Goal: Transaction & Acquisition: Purchase product/service

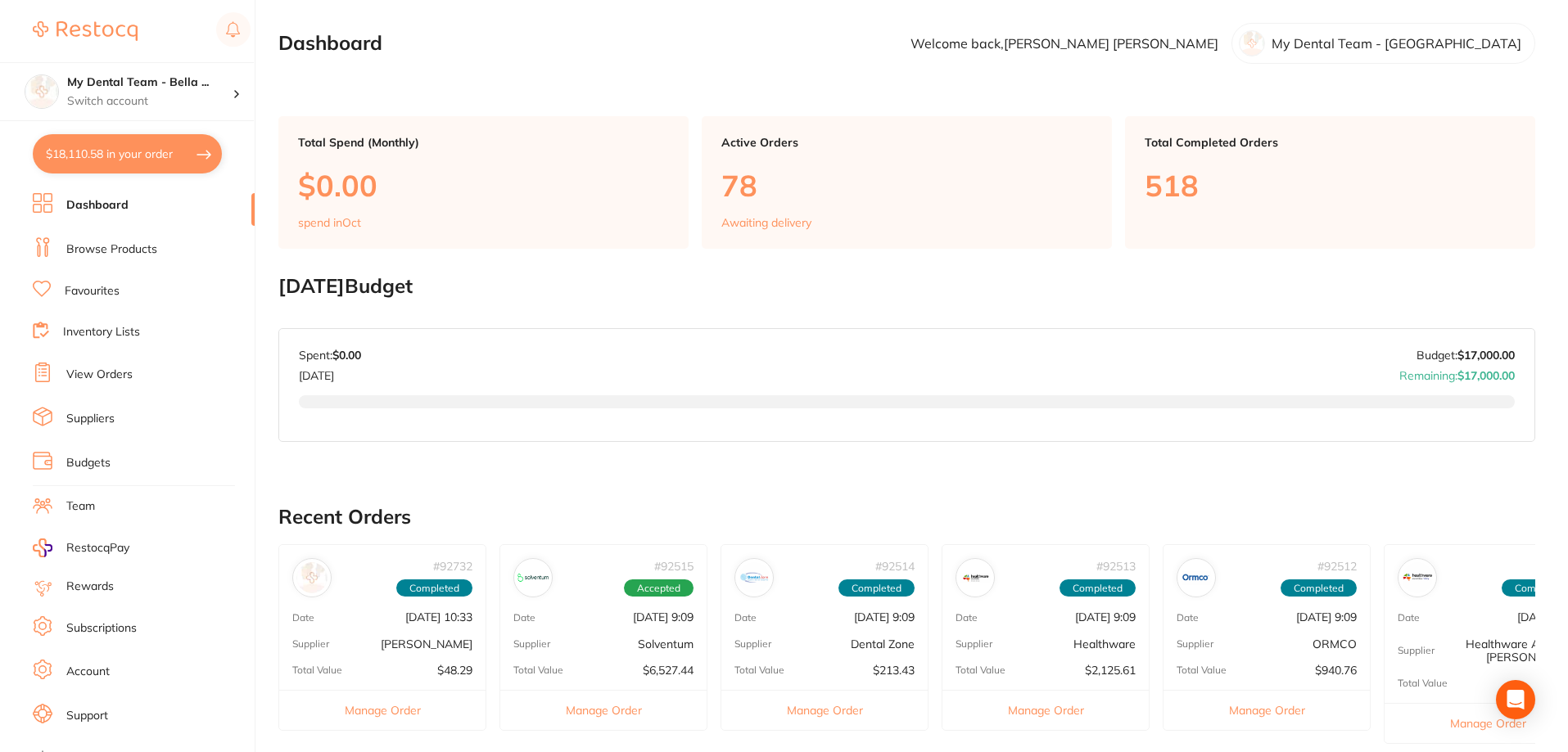
click at [202, 157] on button "$18,110.58 in your order" at bounding box center [127, 153] width 189 height 39
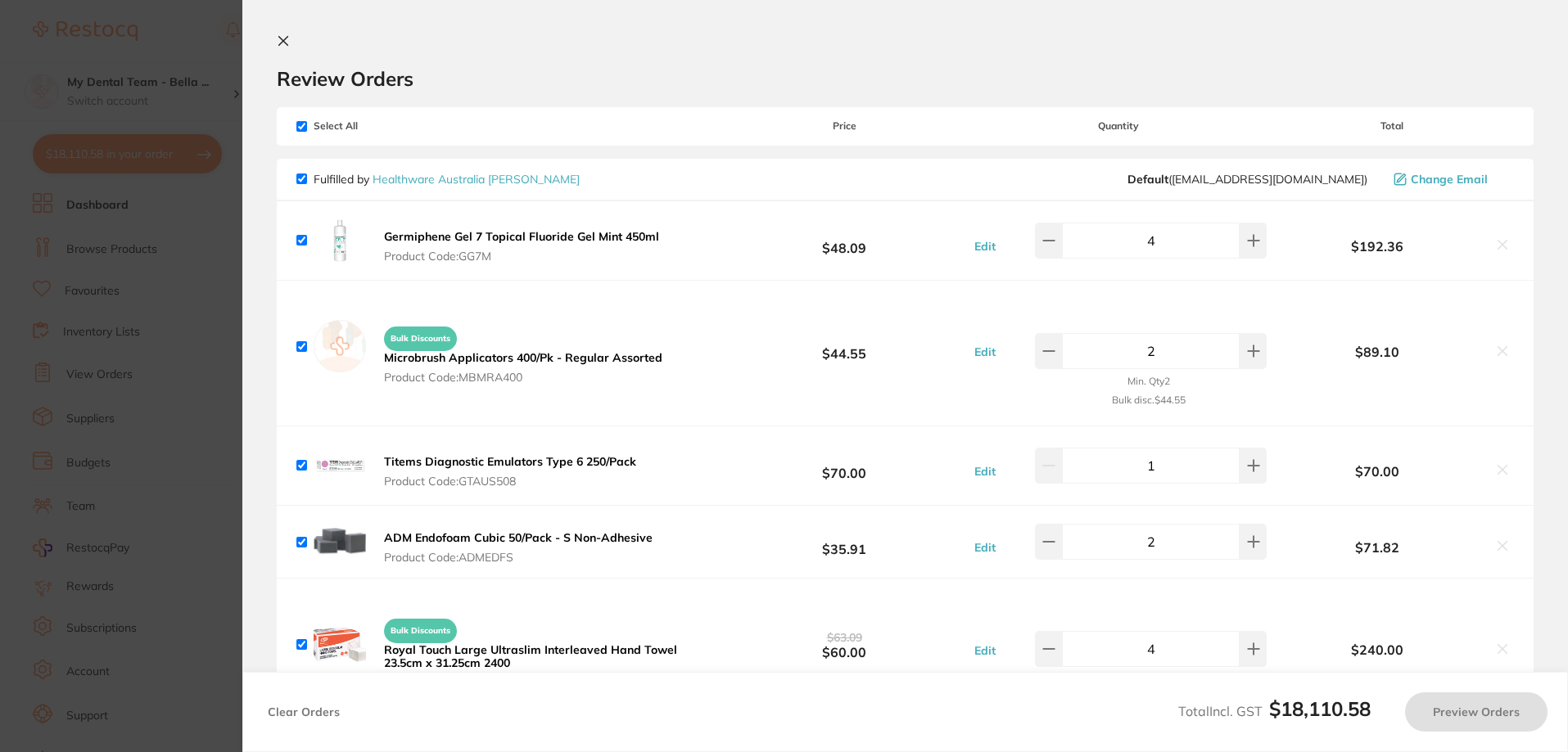
checkbox input "true"
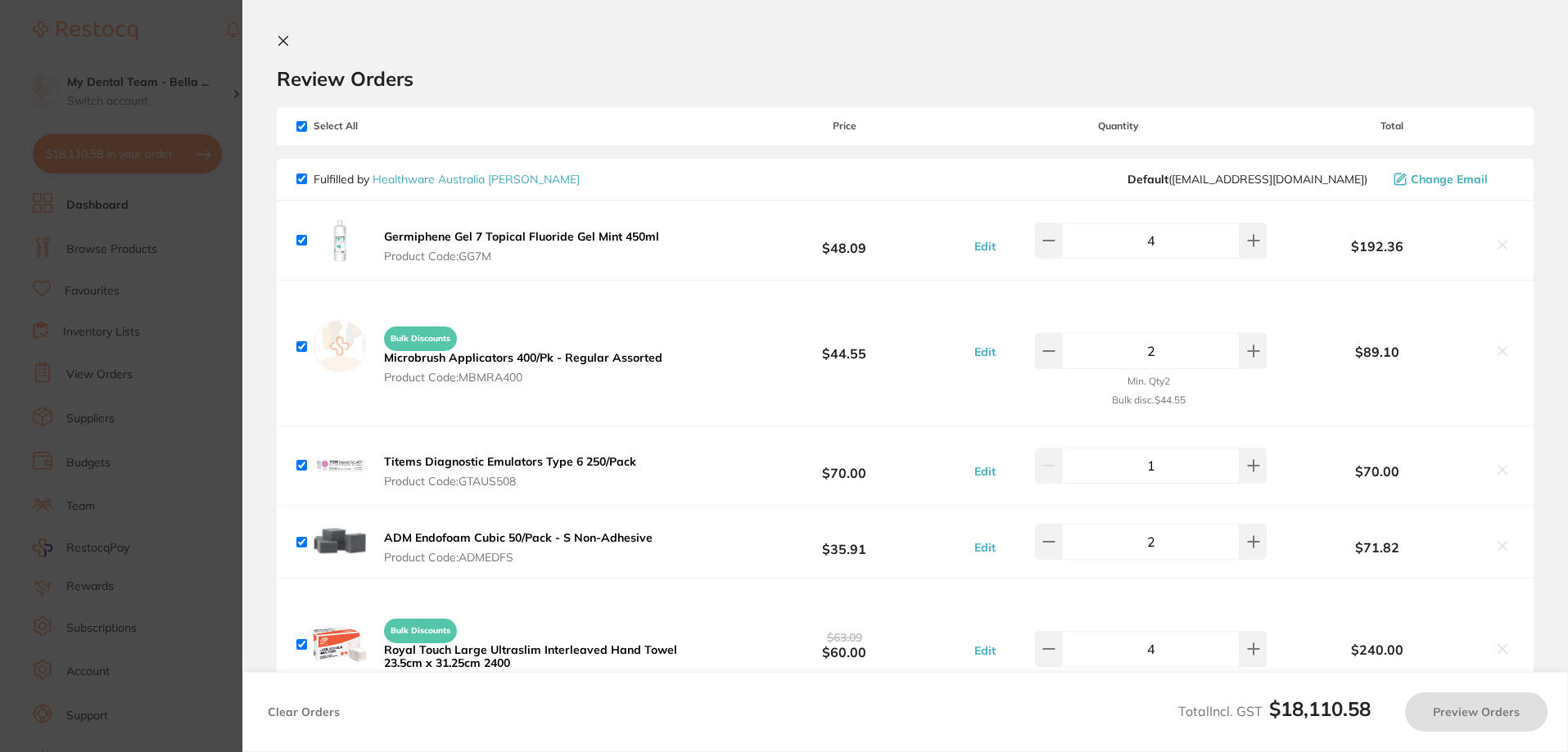
checkbox input "true"
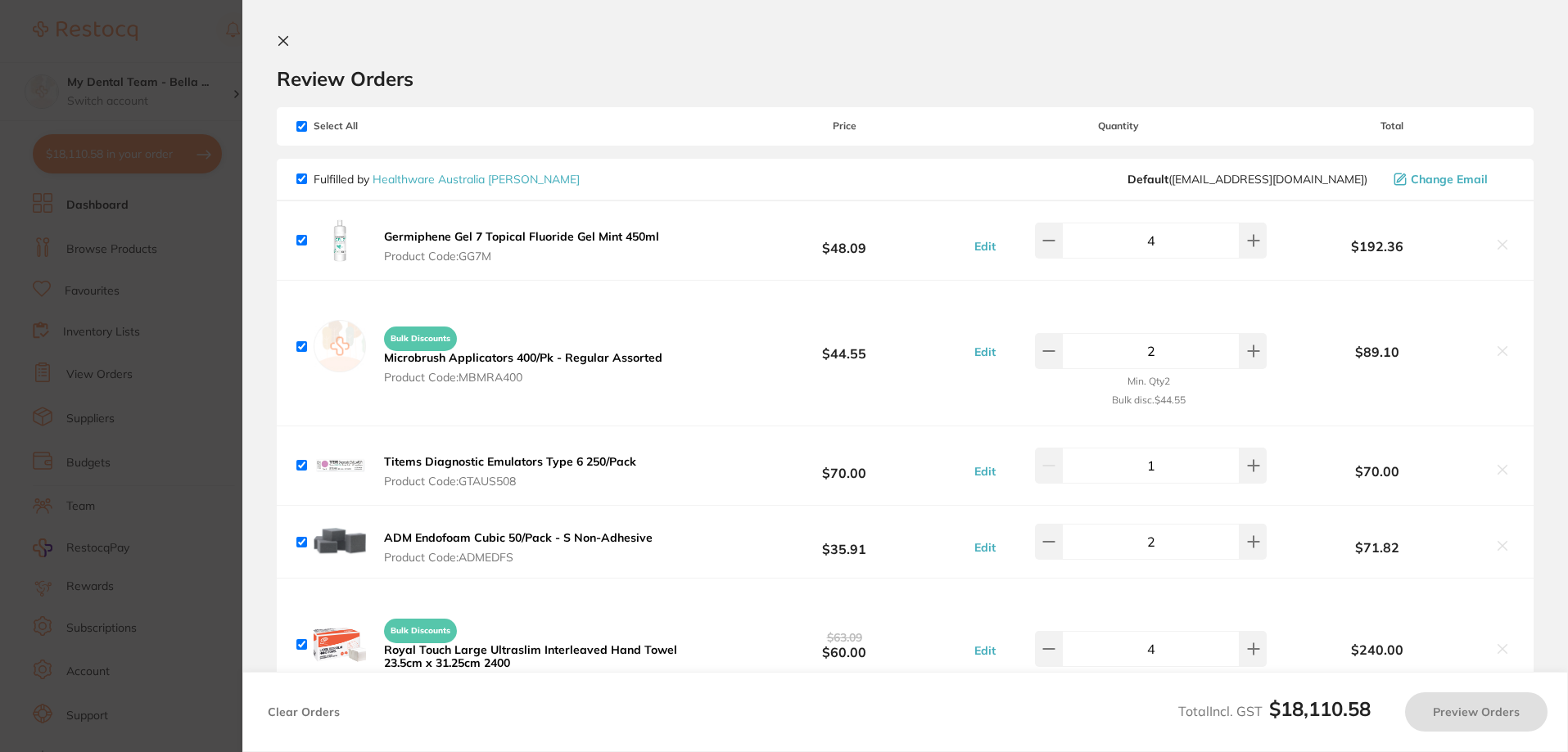
checkbox input "true"
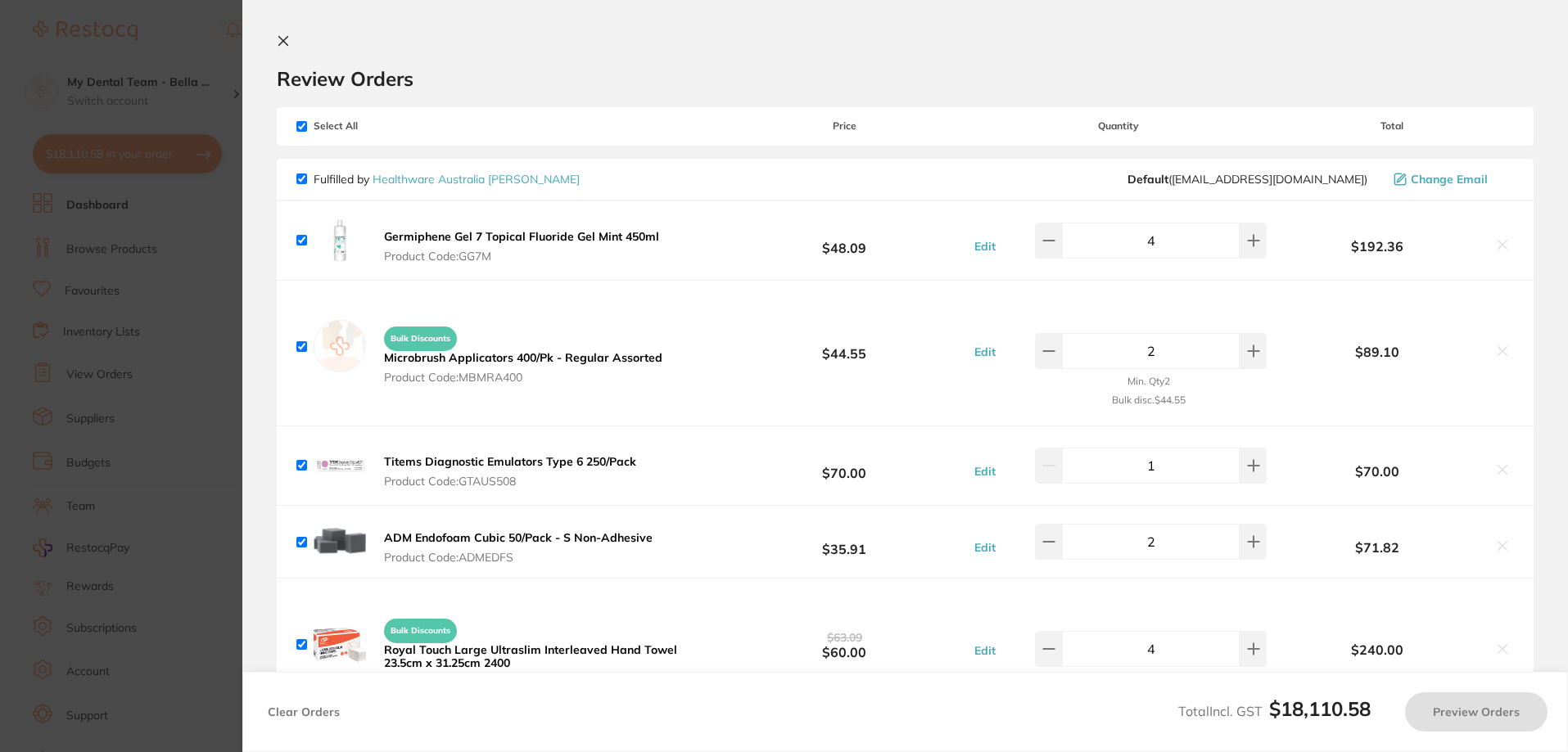
checkbox input "true"
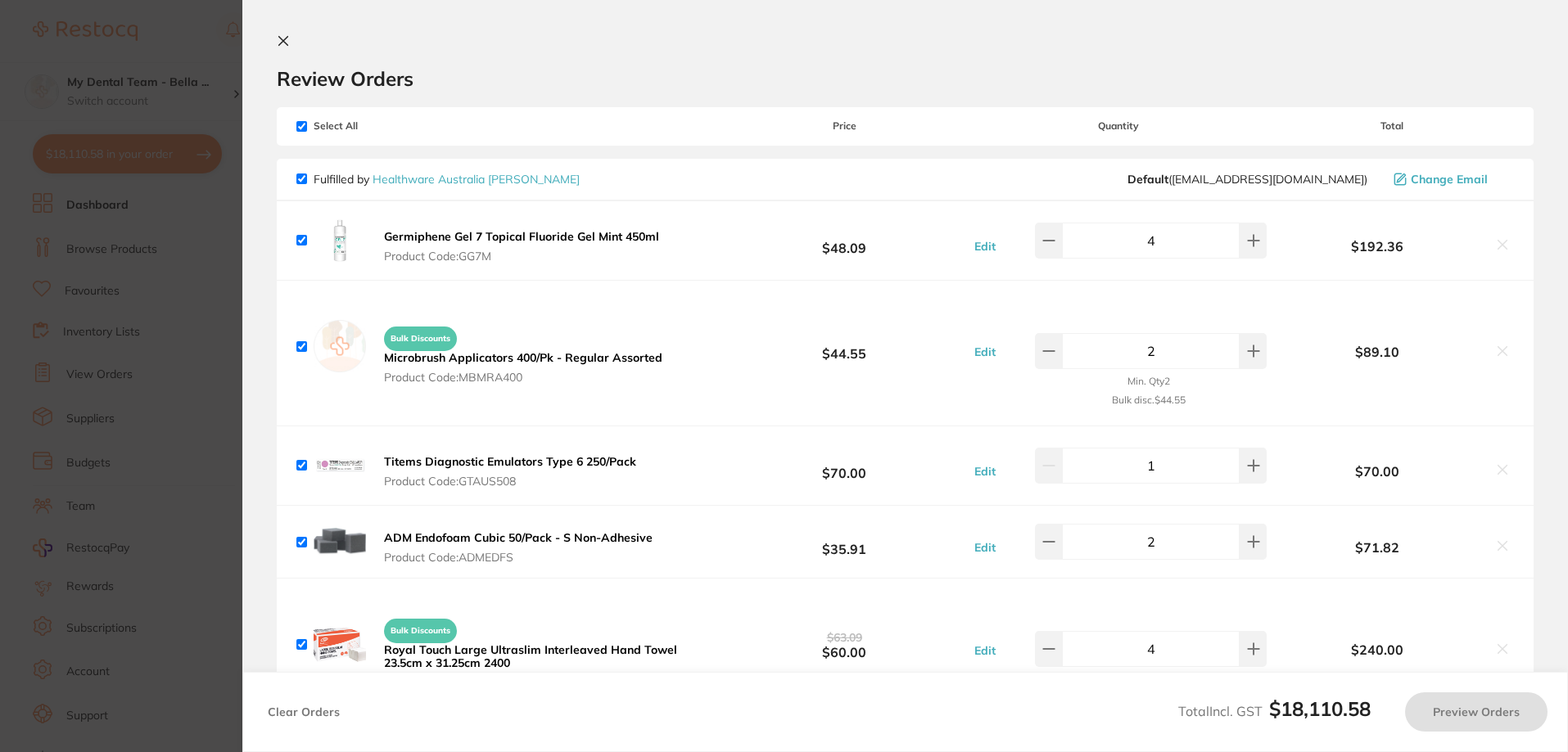
checkbox input "true"
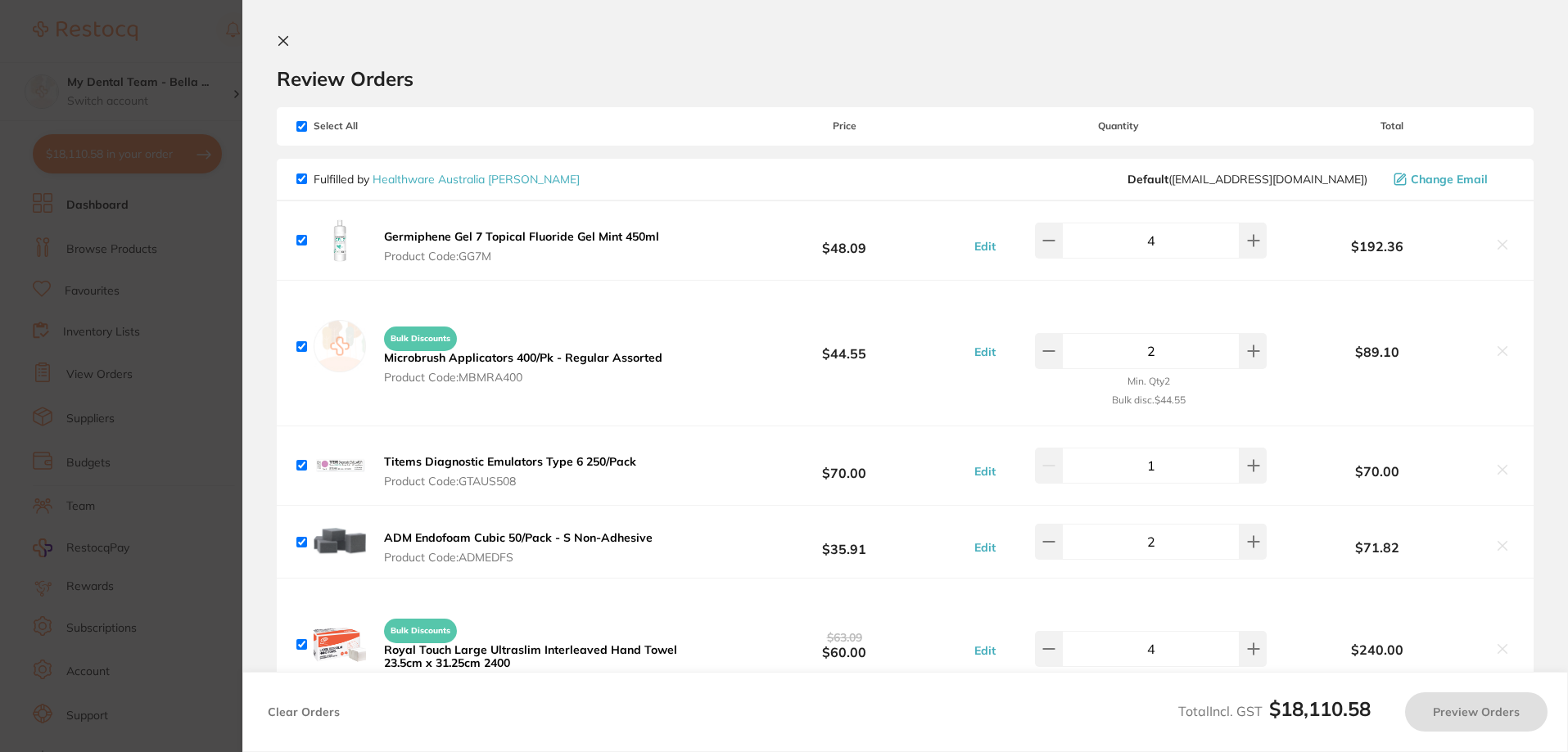
checkbox input "true"
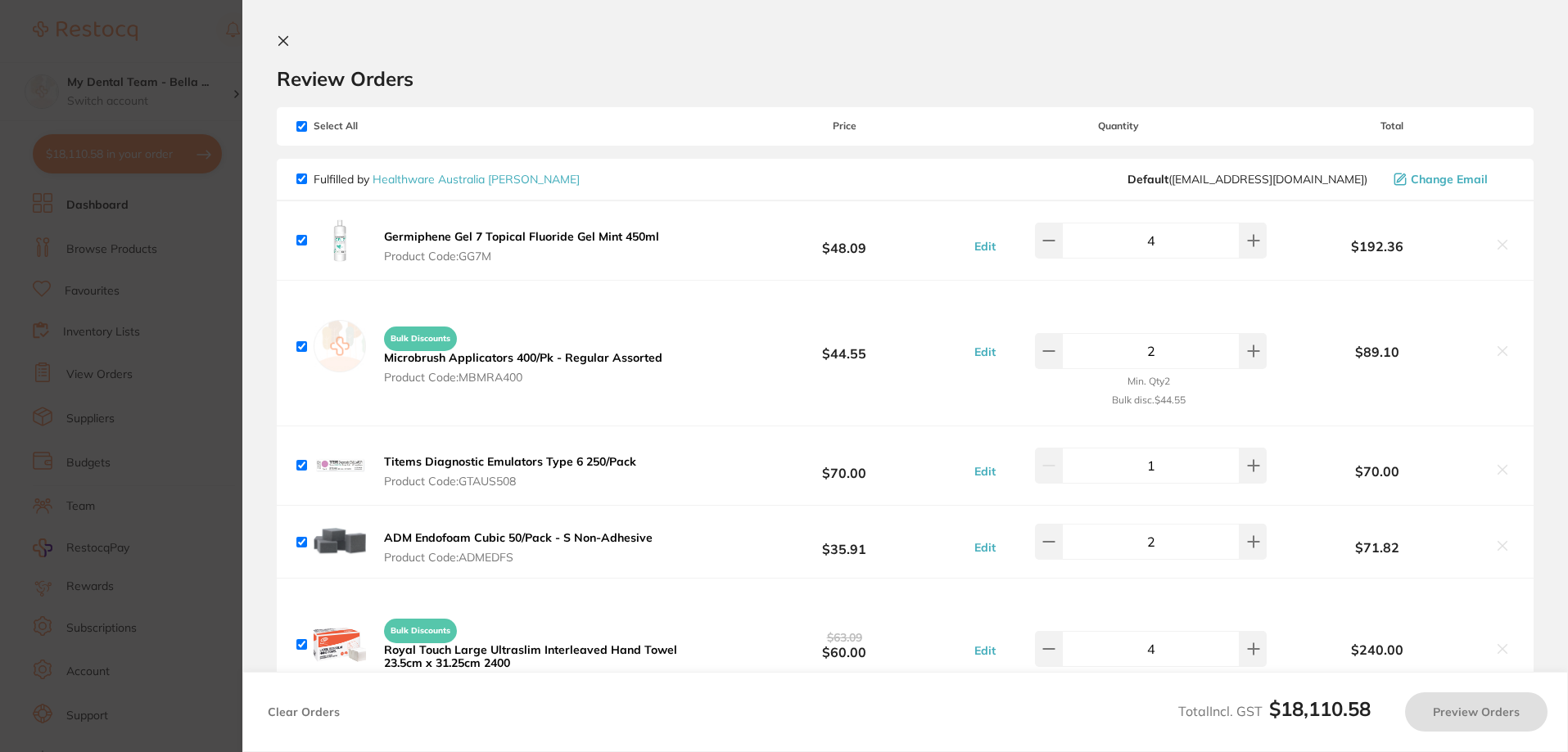
checkbox input "true"
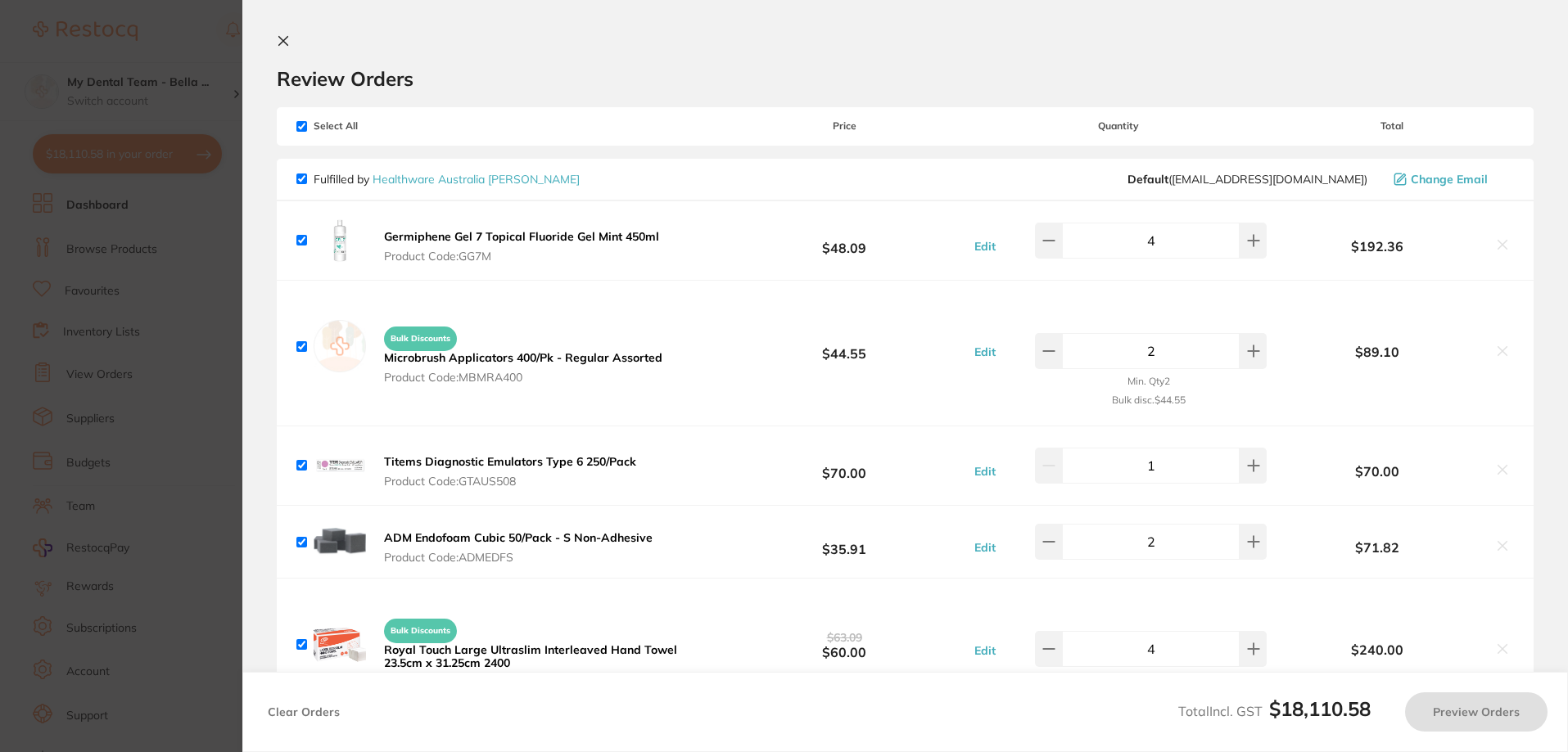
checkbox input "true"
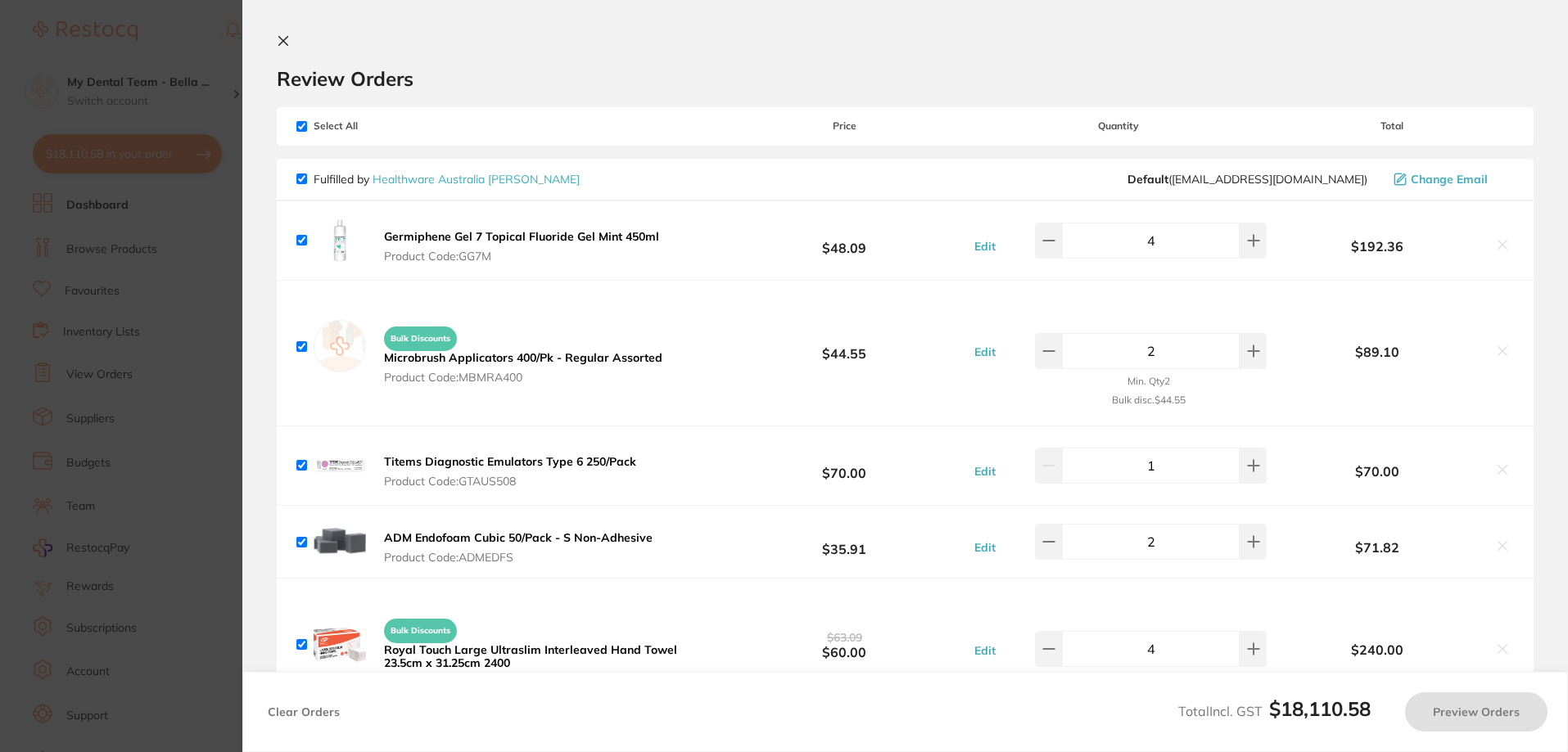
checkbox input "true"
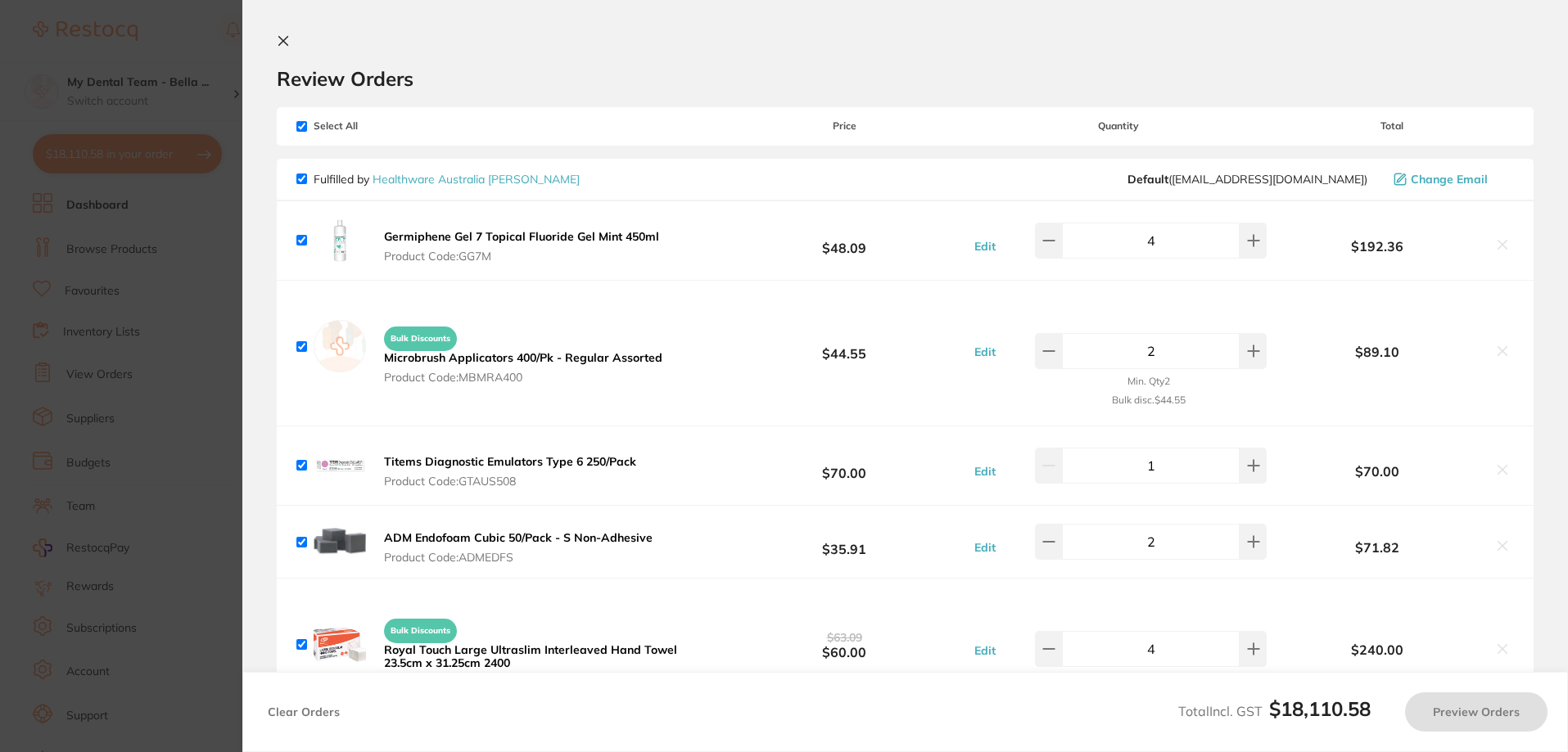
checkbox input "true"
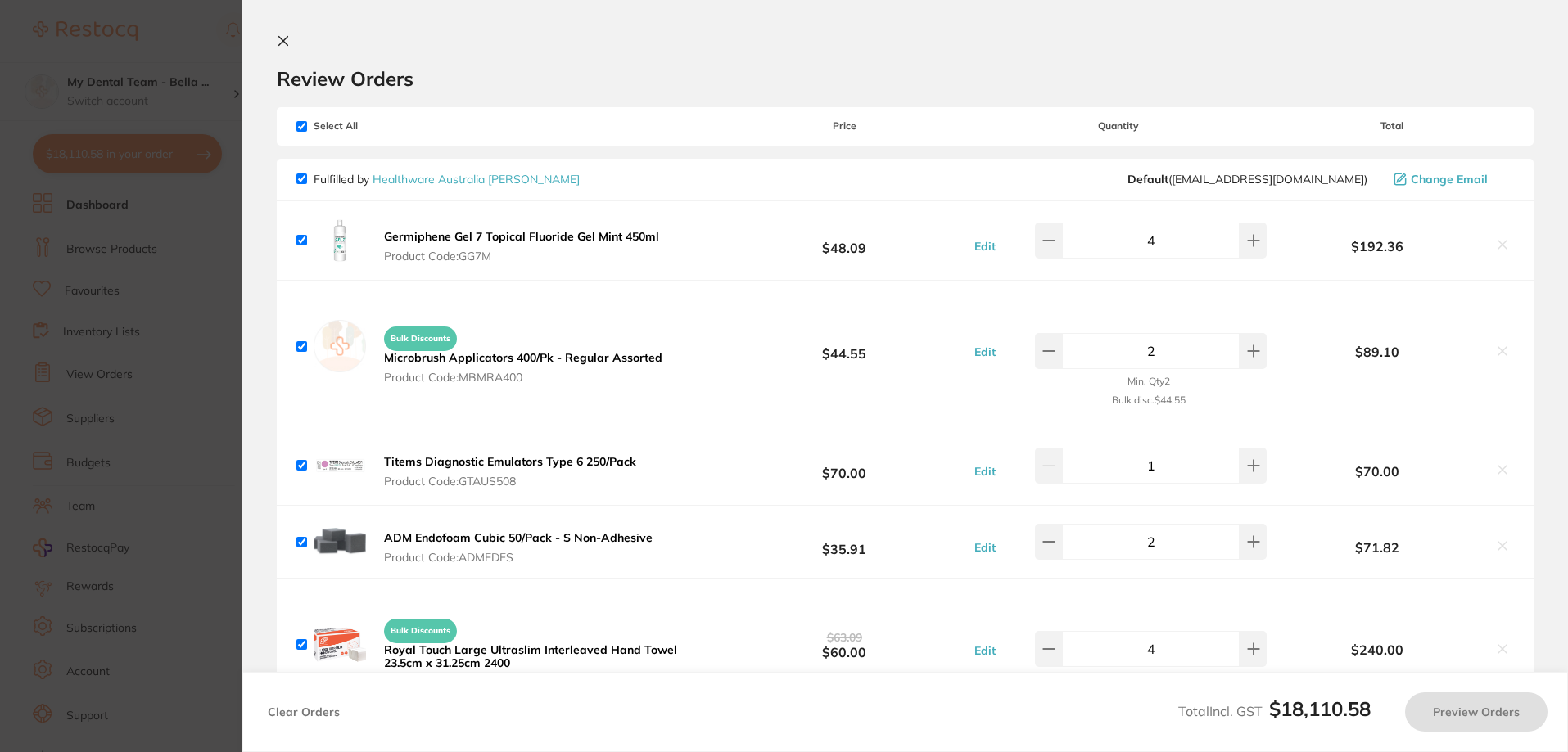
checkbox input "true"
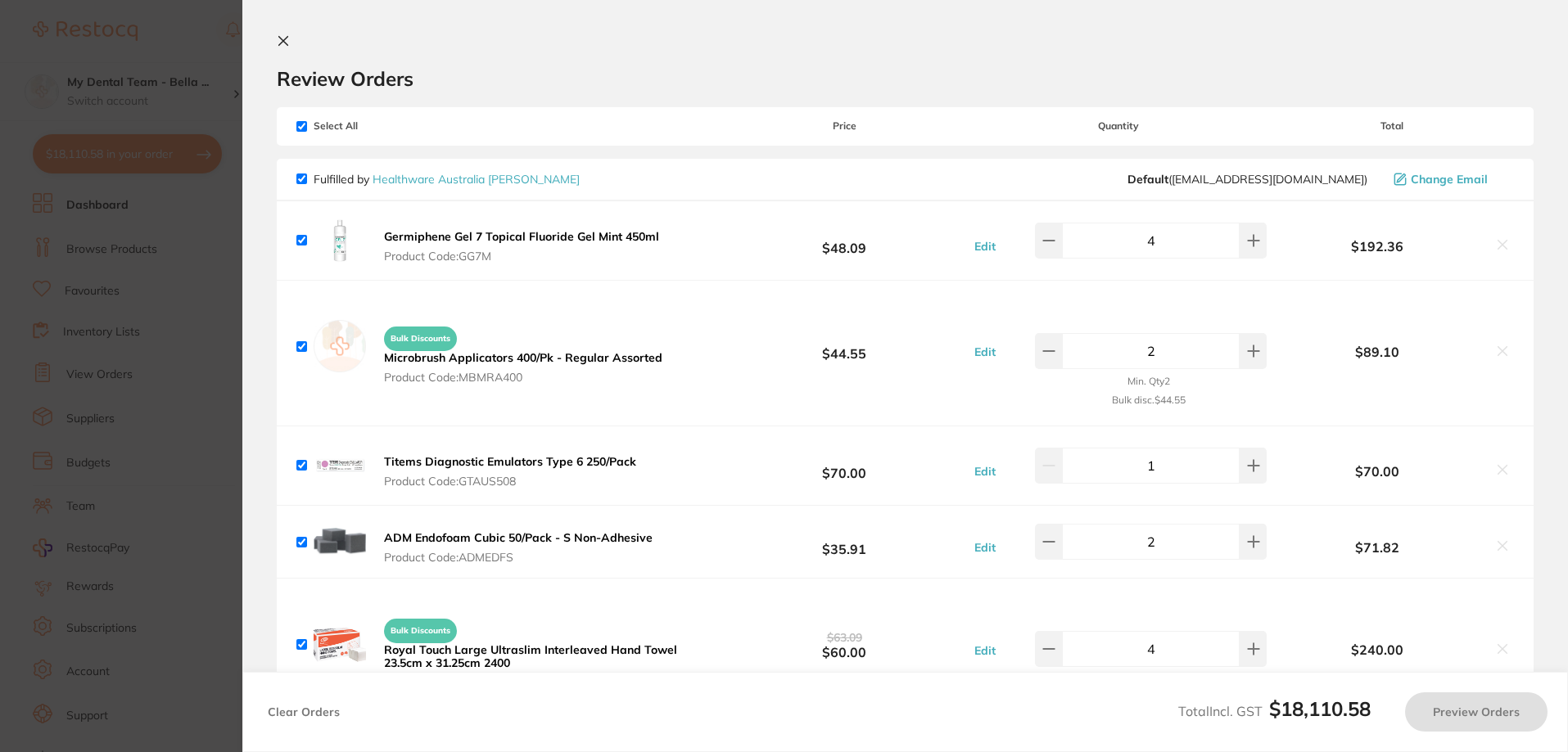
checkbox input "true"
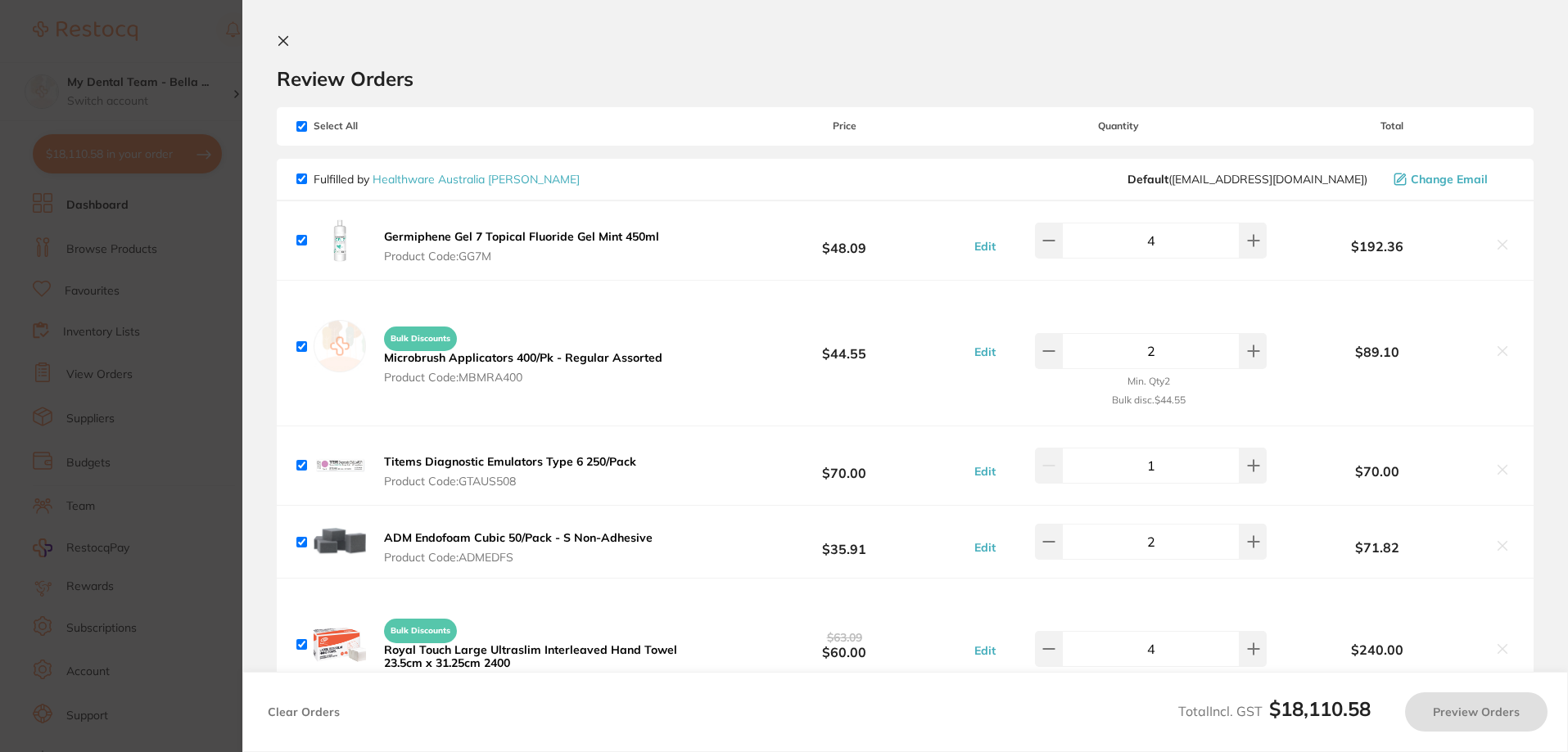
checkbox input "true"
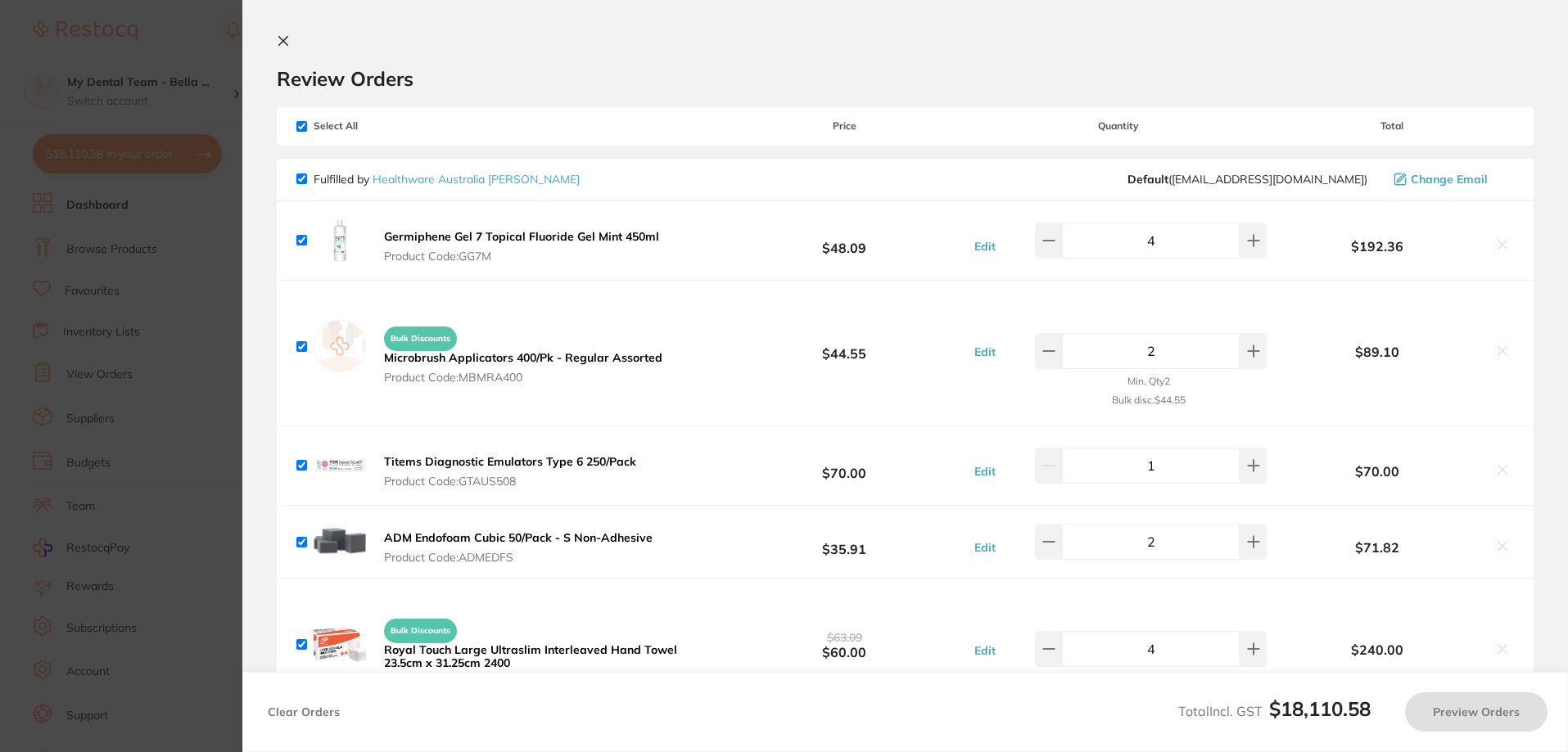
checkbox input "true"
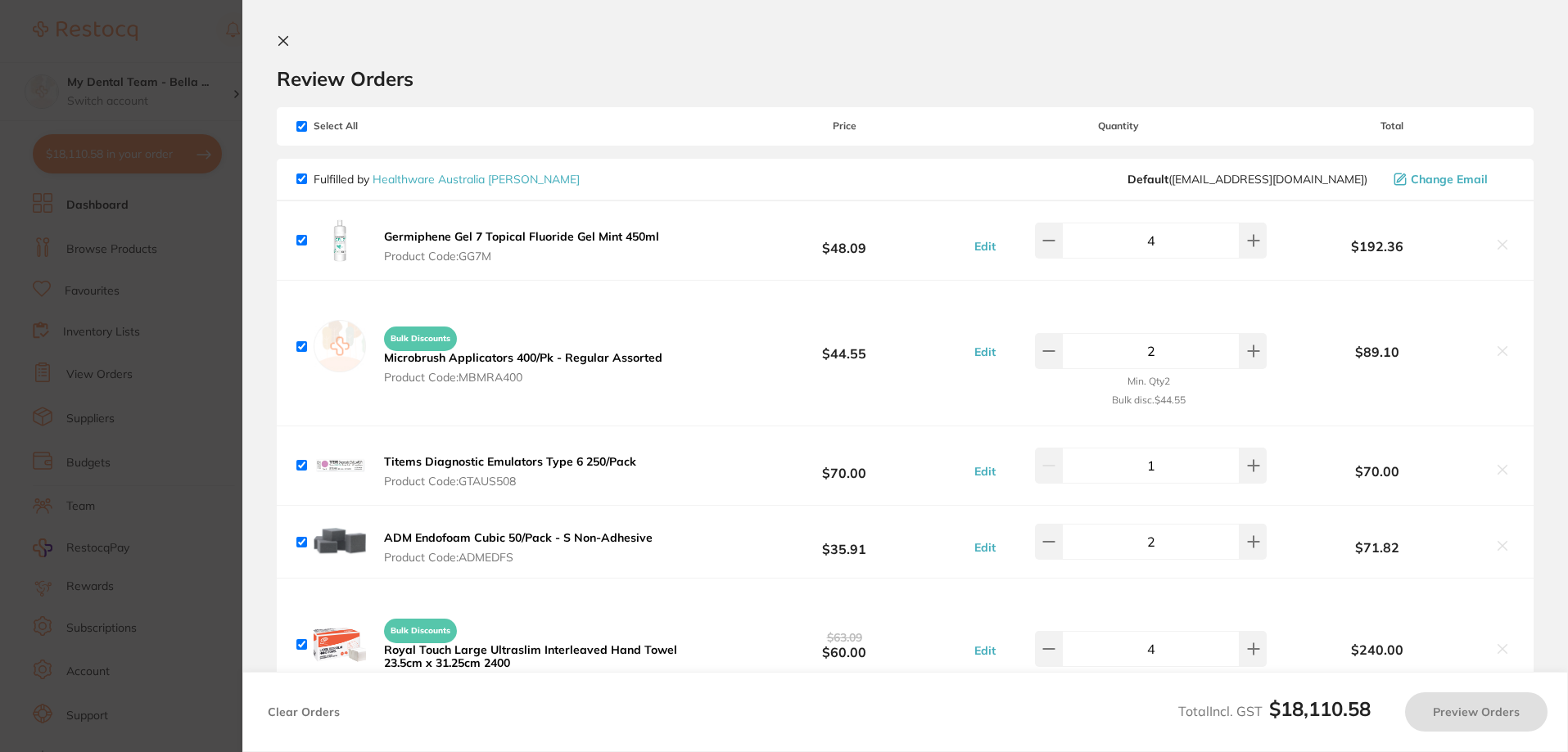
checkbox input "true"
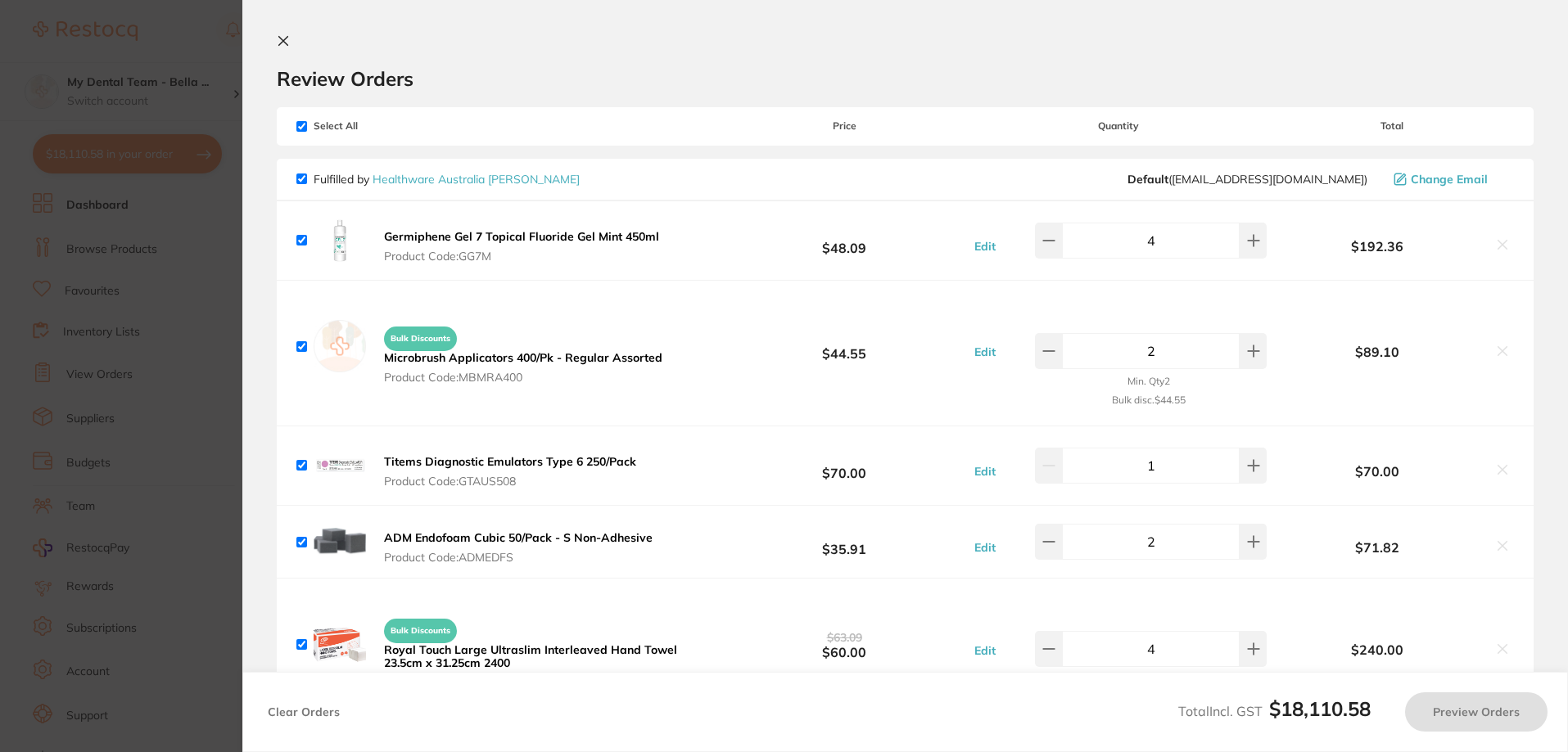
checkbox input "true"
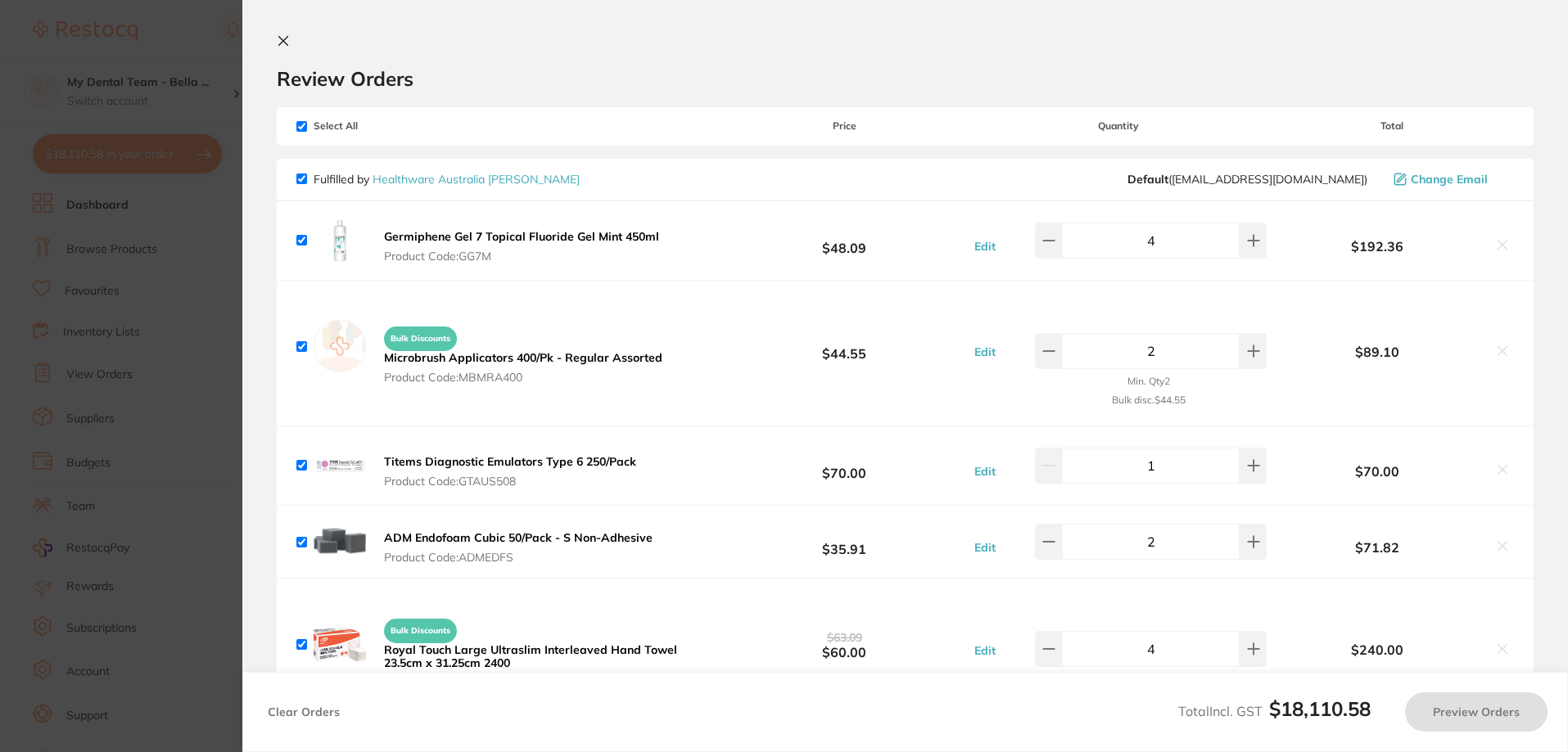
checkbox input "true"
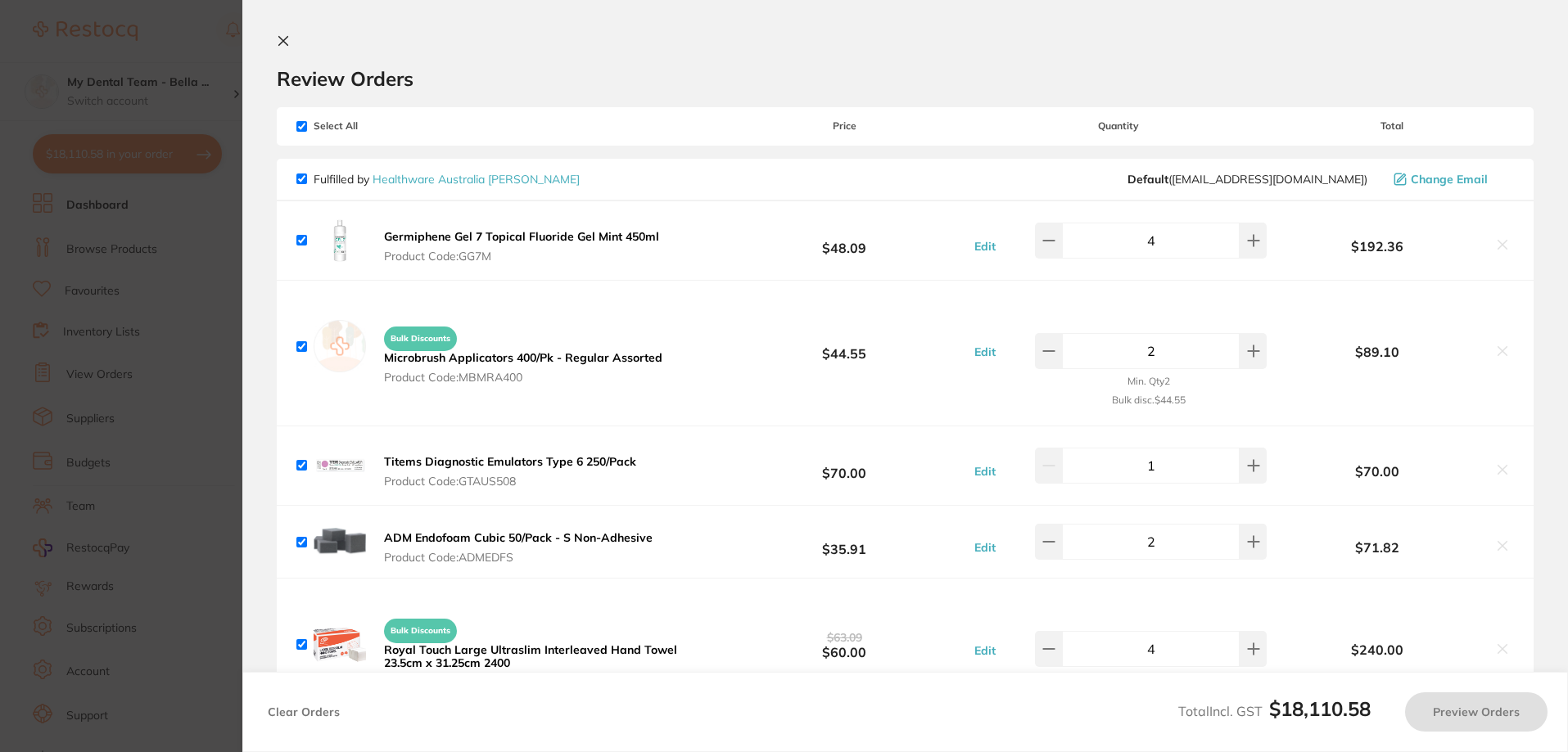
checkbox input "true"
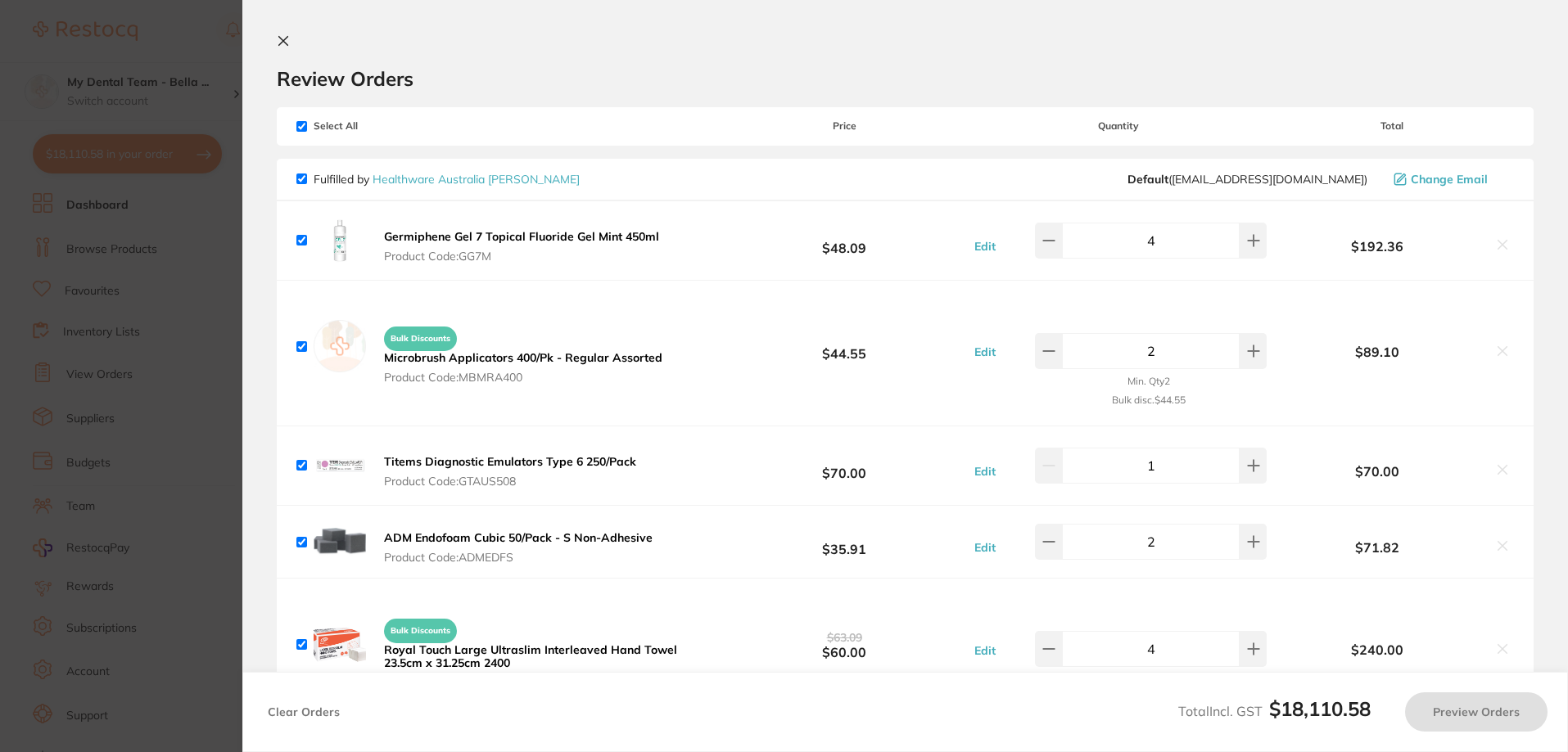
checkbox input "true"
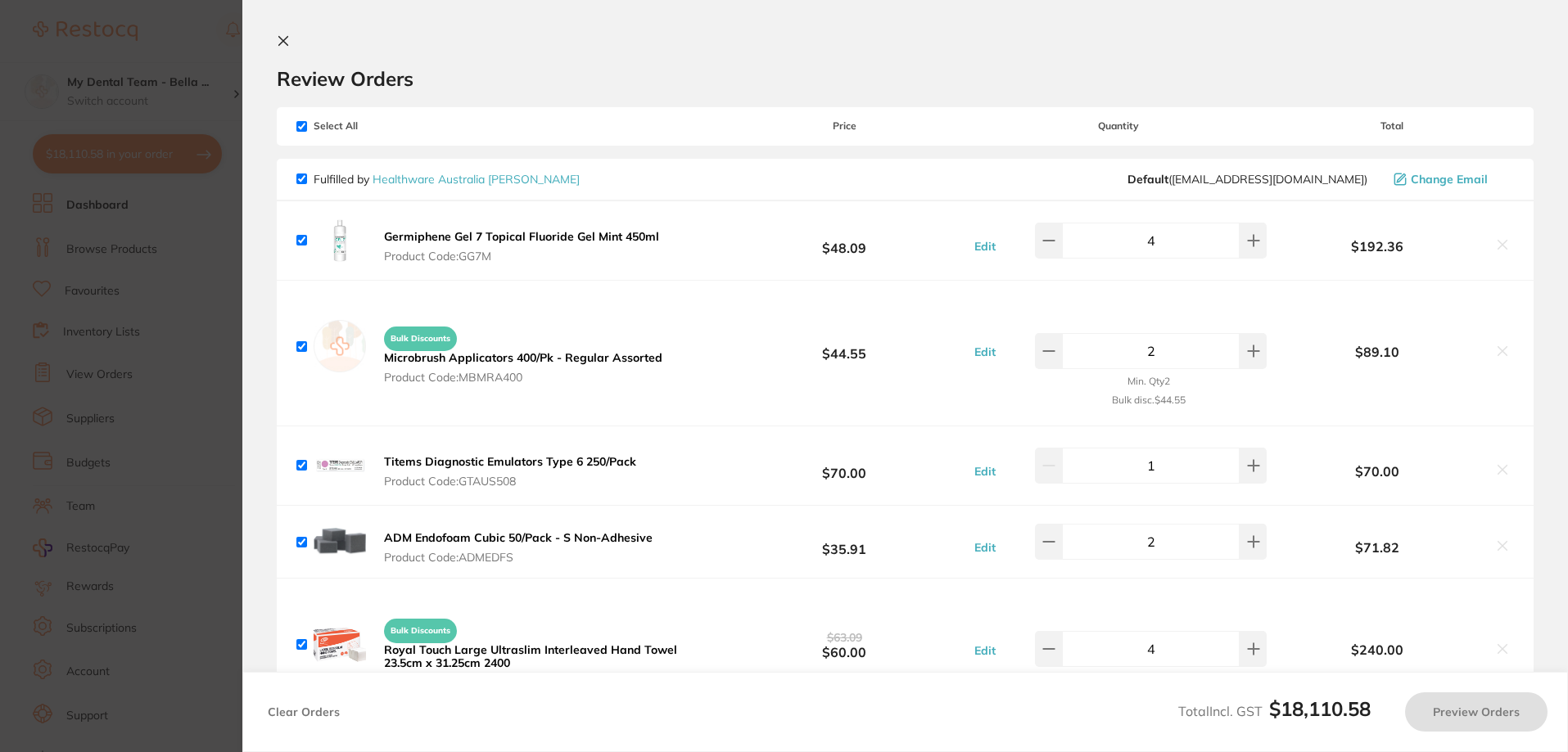
checkbox input "true"
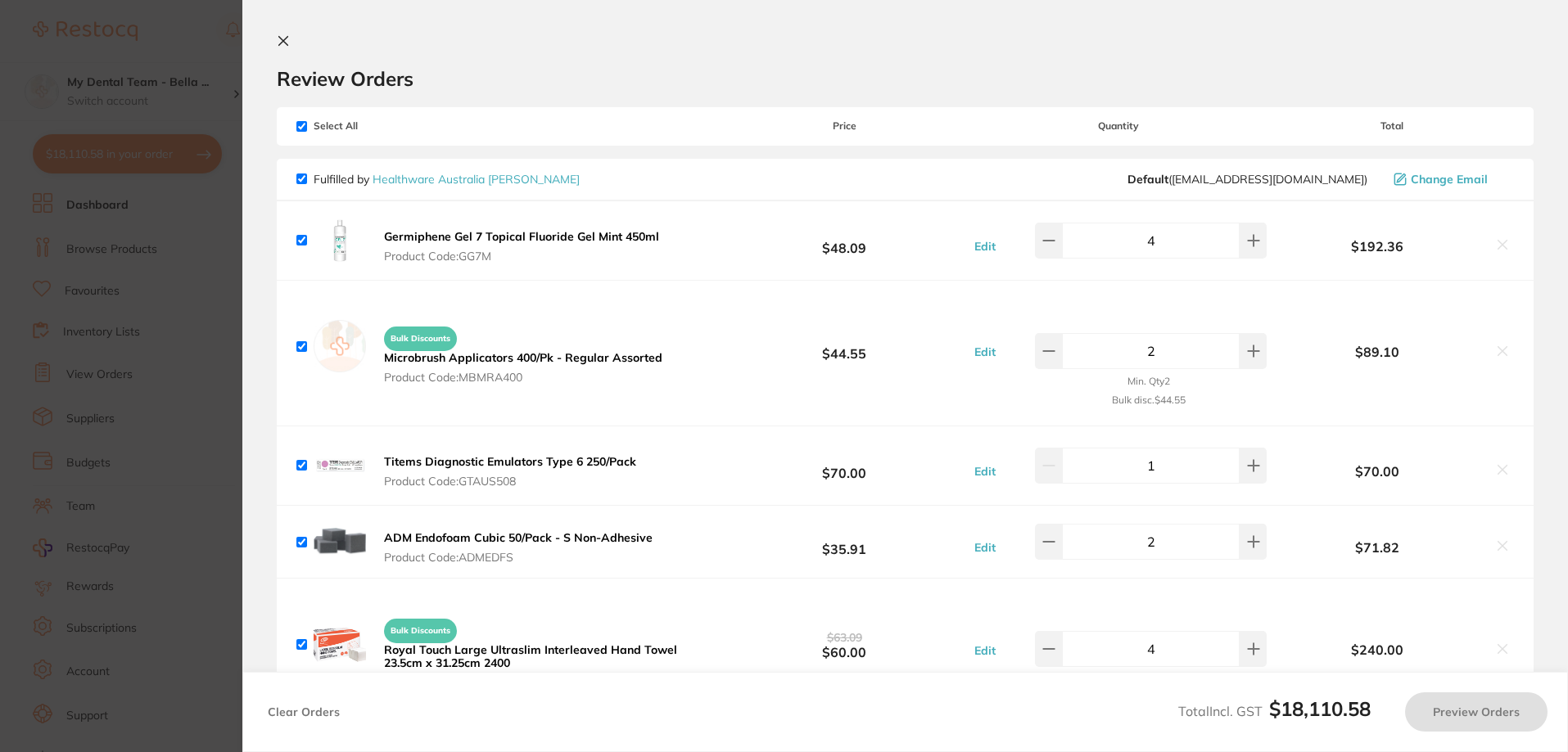
checkbox input "true"
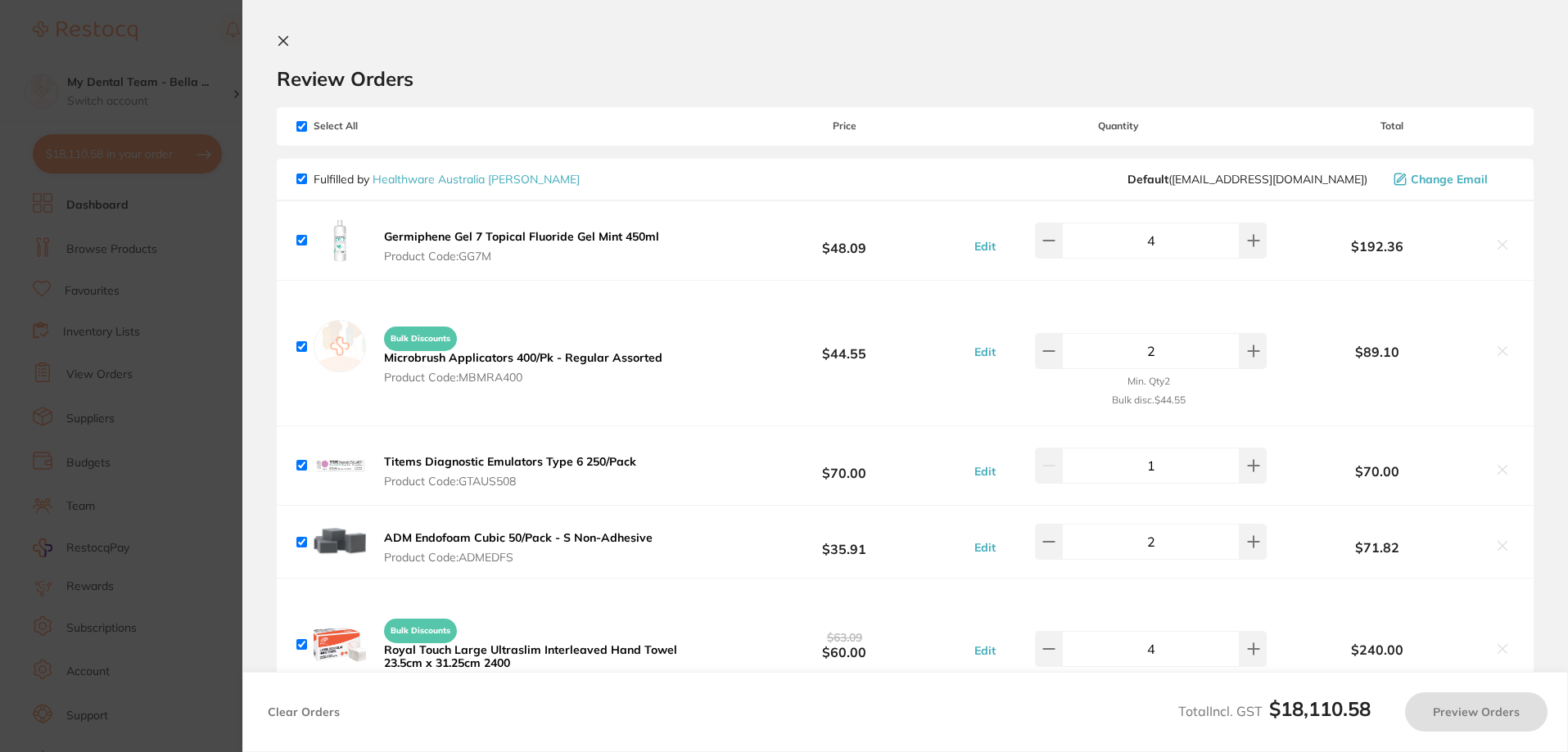
checkbox input "true"
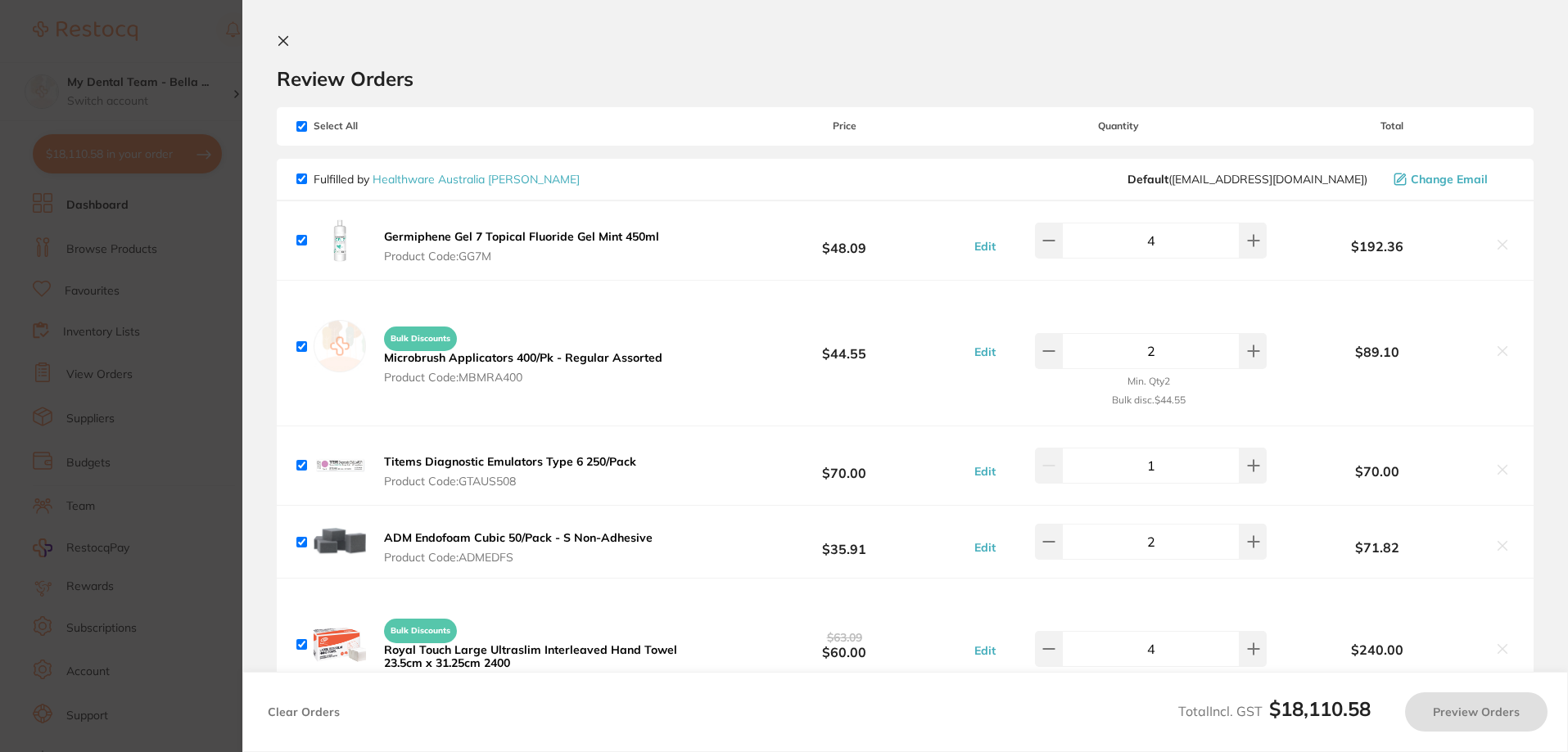
checkbox input "true"
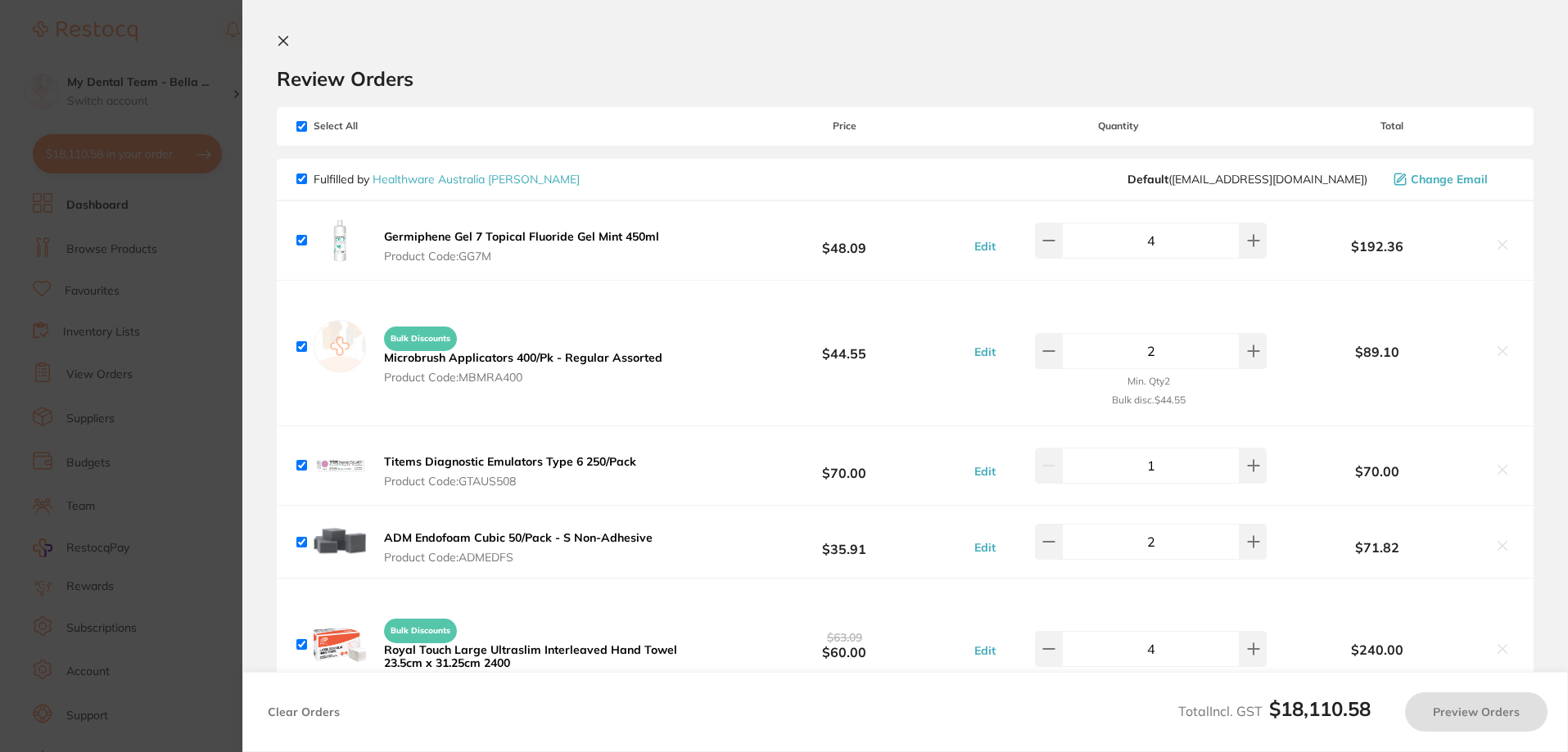
checkbox input "true"
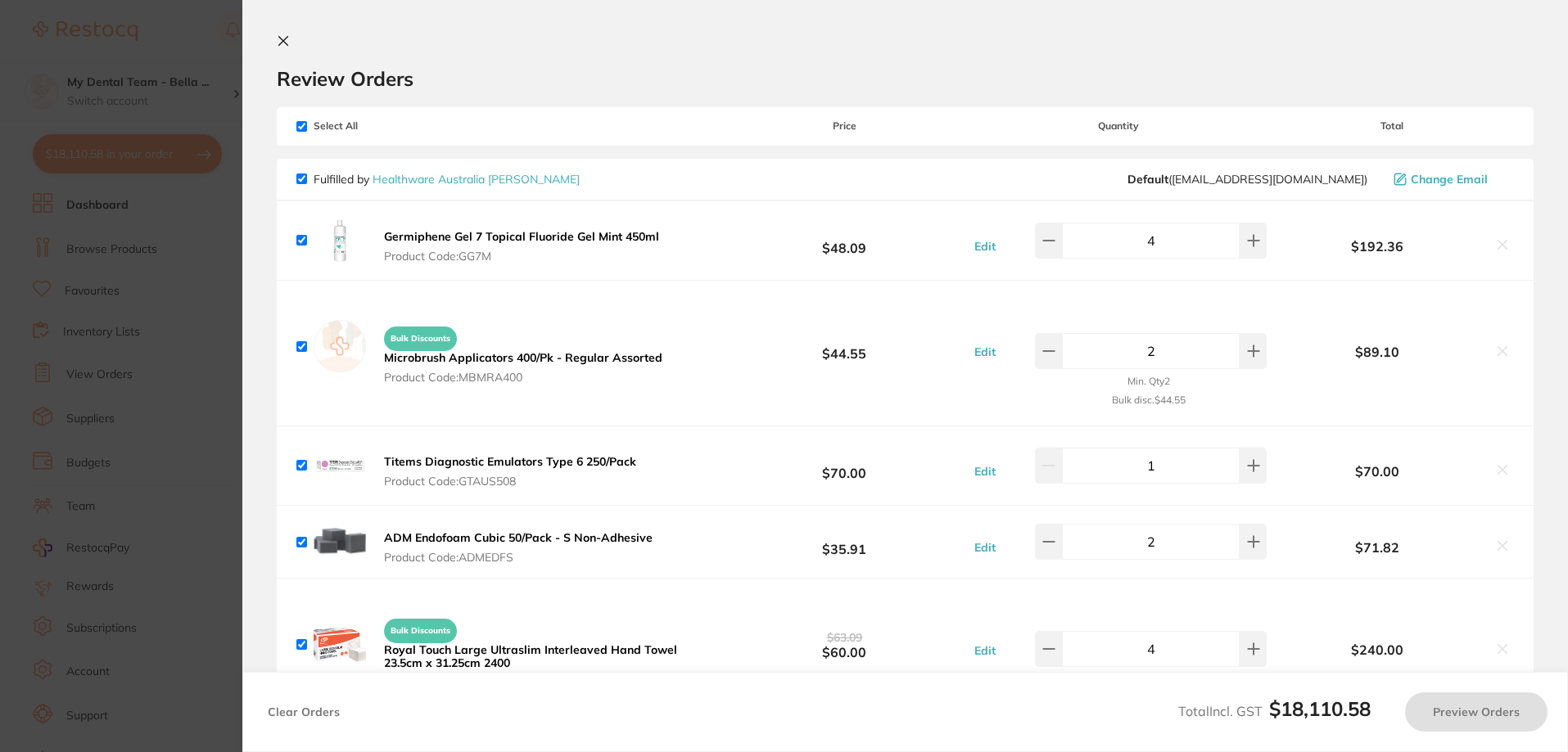
checkbox input "true"
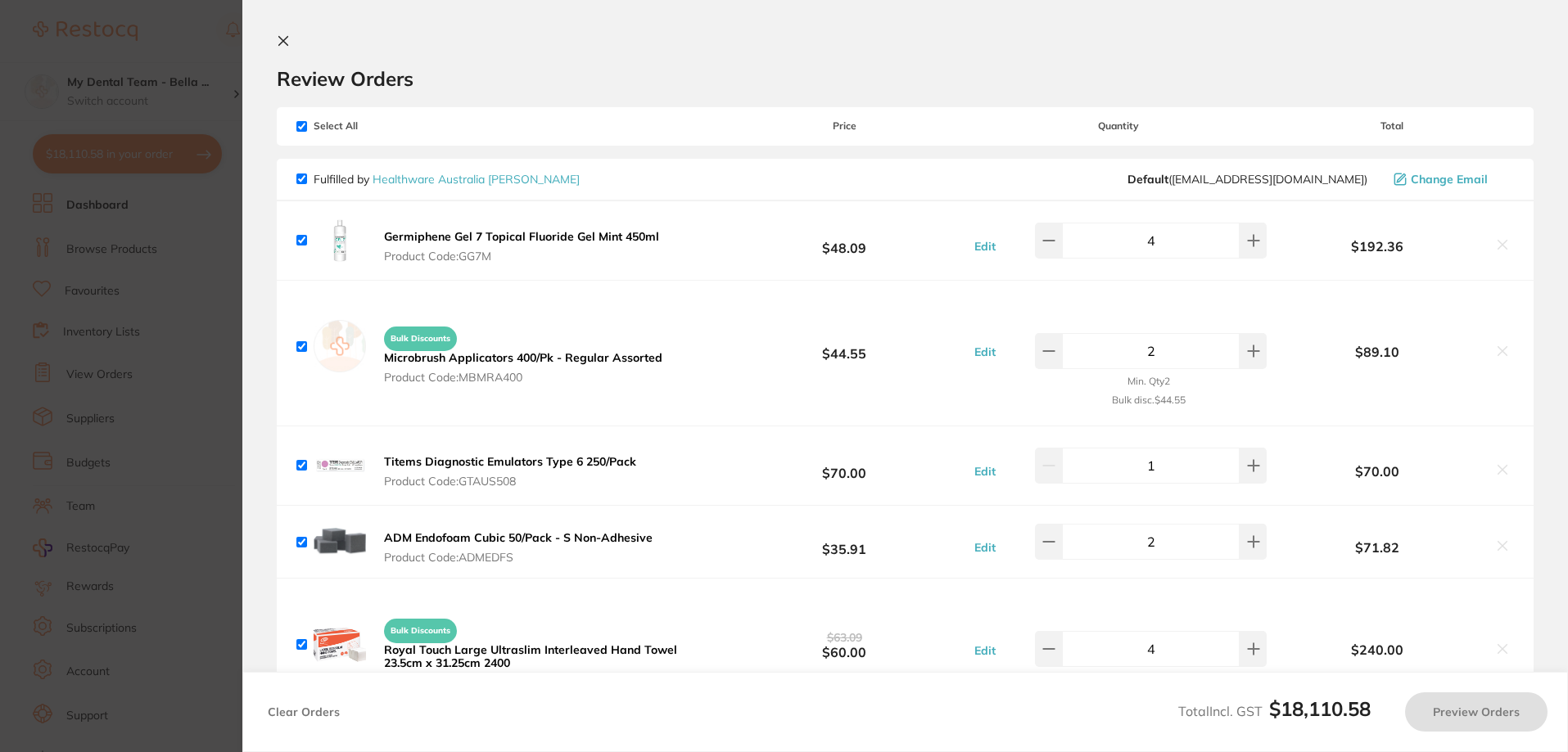
checkbox input "true"
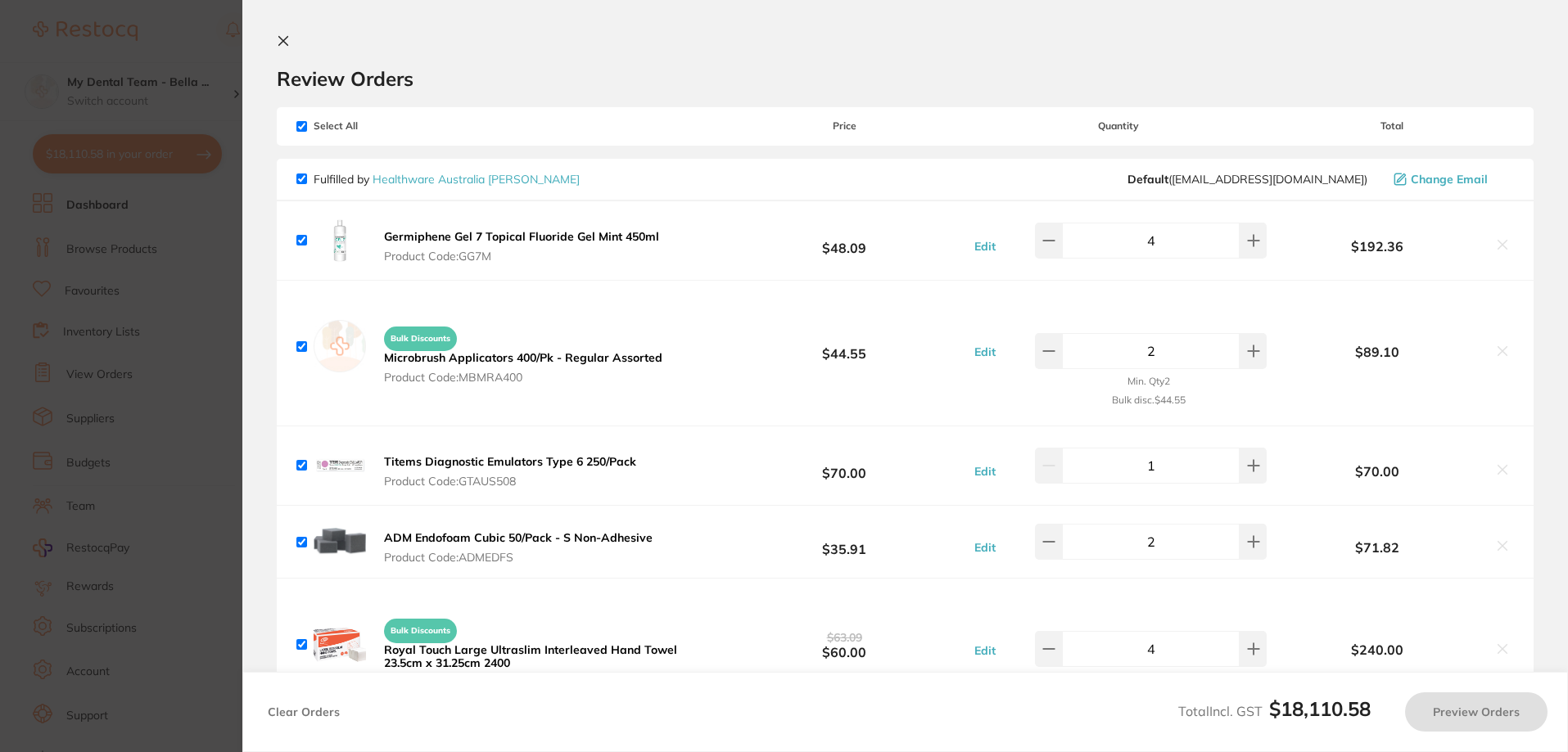
checkbox input "true"
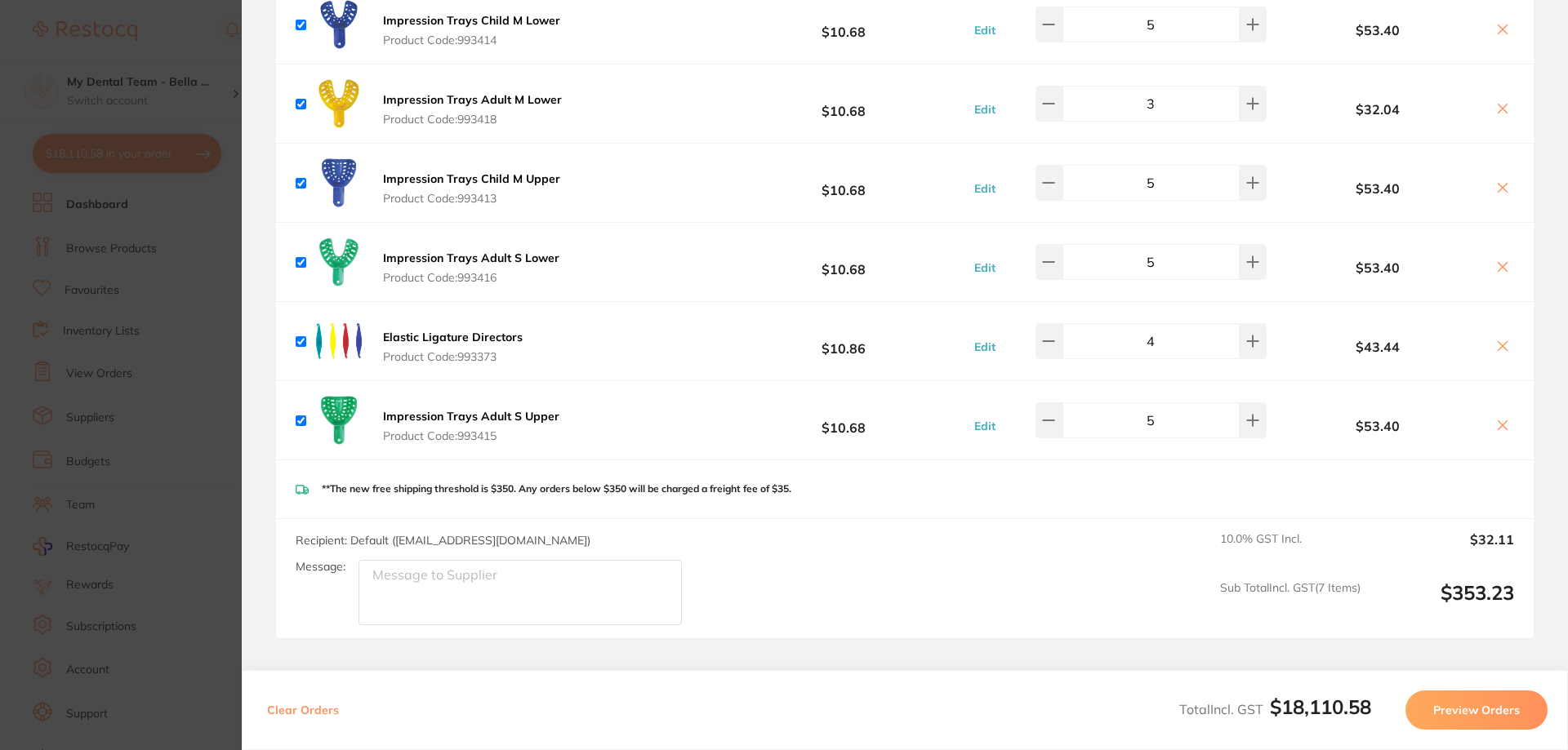
scroll to position [11546, 0]
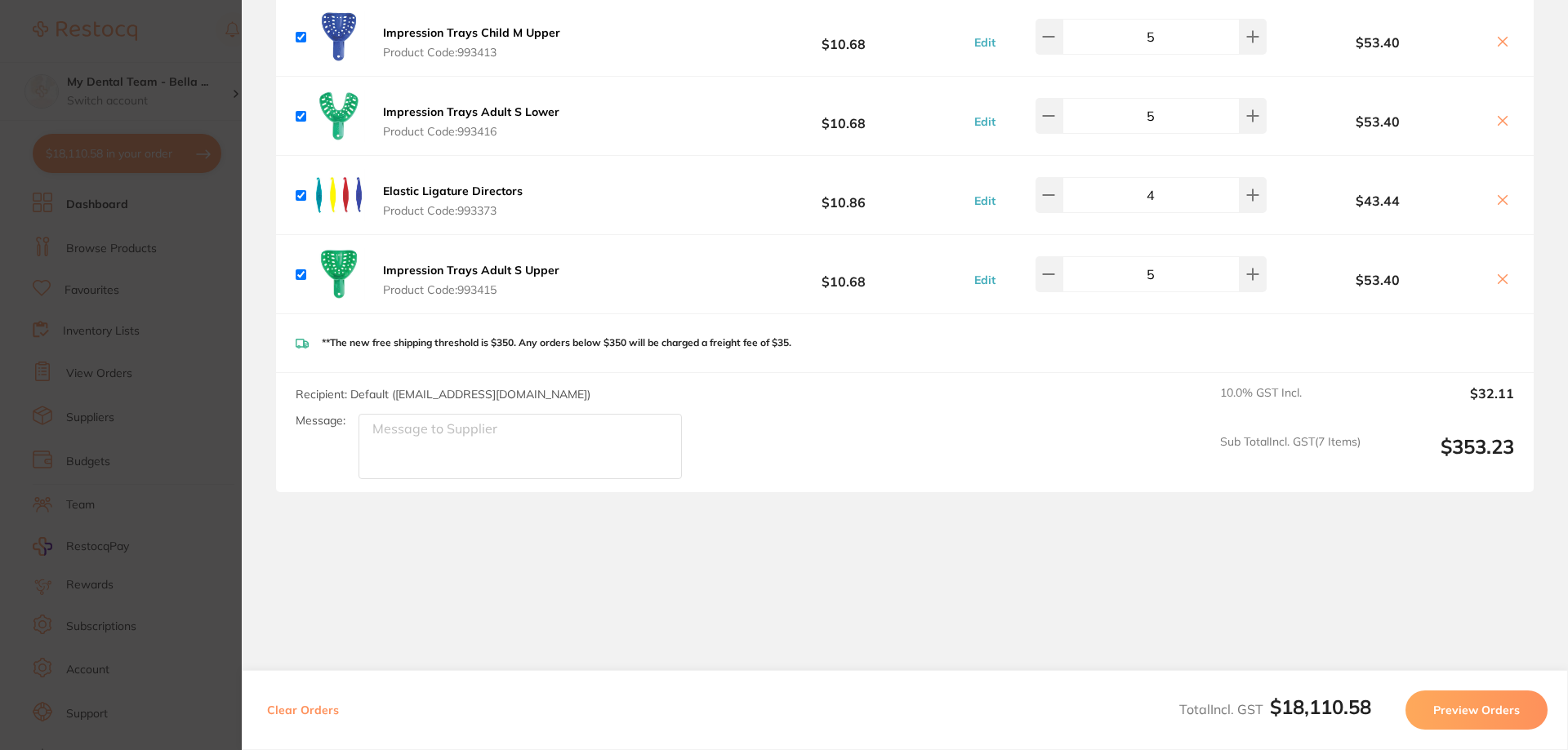
click at [1472, 716] on button "Preview Orders" at bounding box center [1476, 710] width 142 height 39
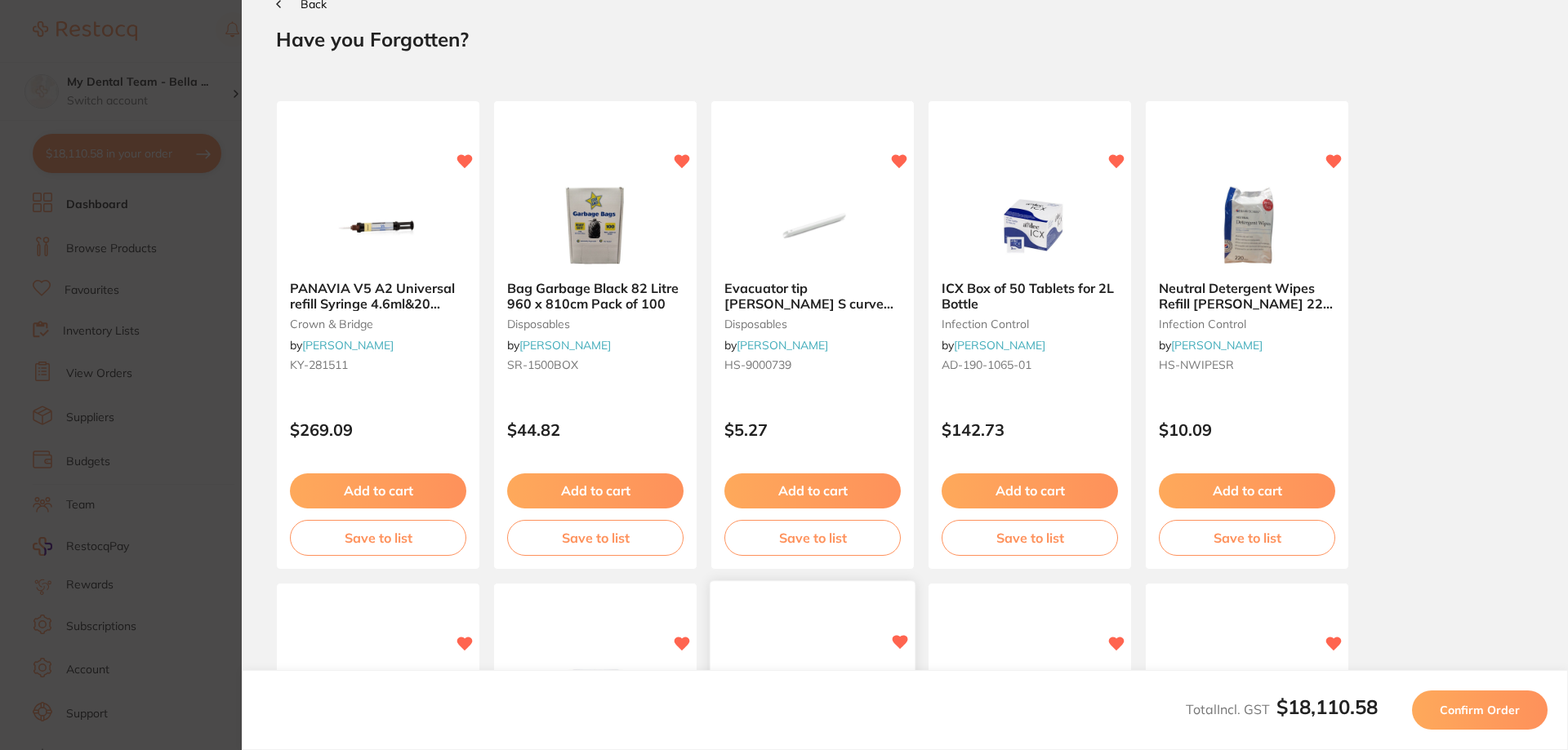
scroll to position [0, 0]
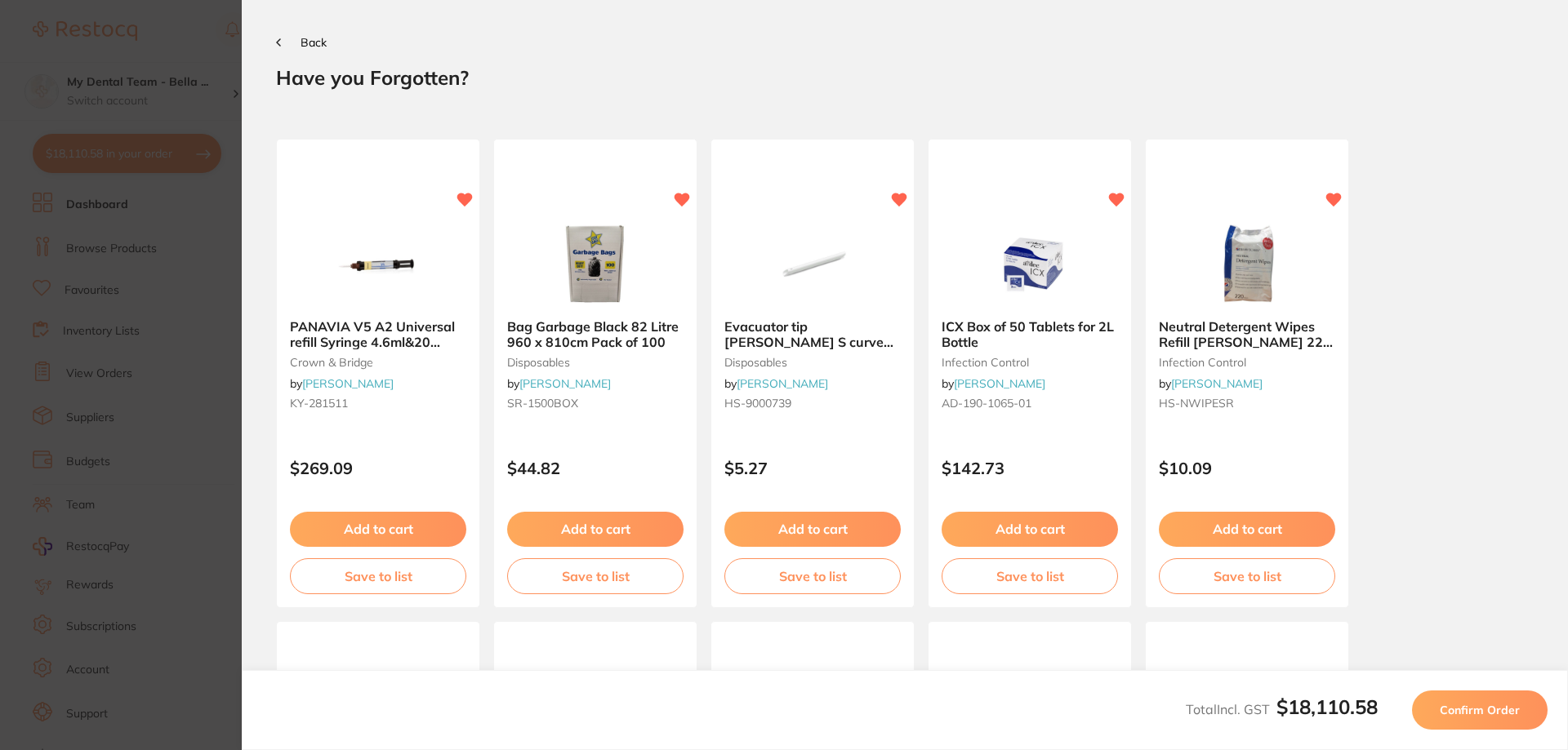
click at [301, 37] on span "Back" at bounding box center [313, 42] width 26 height 14
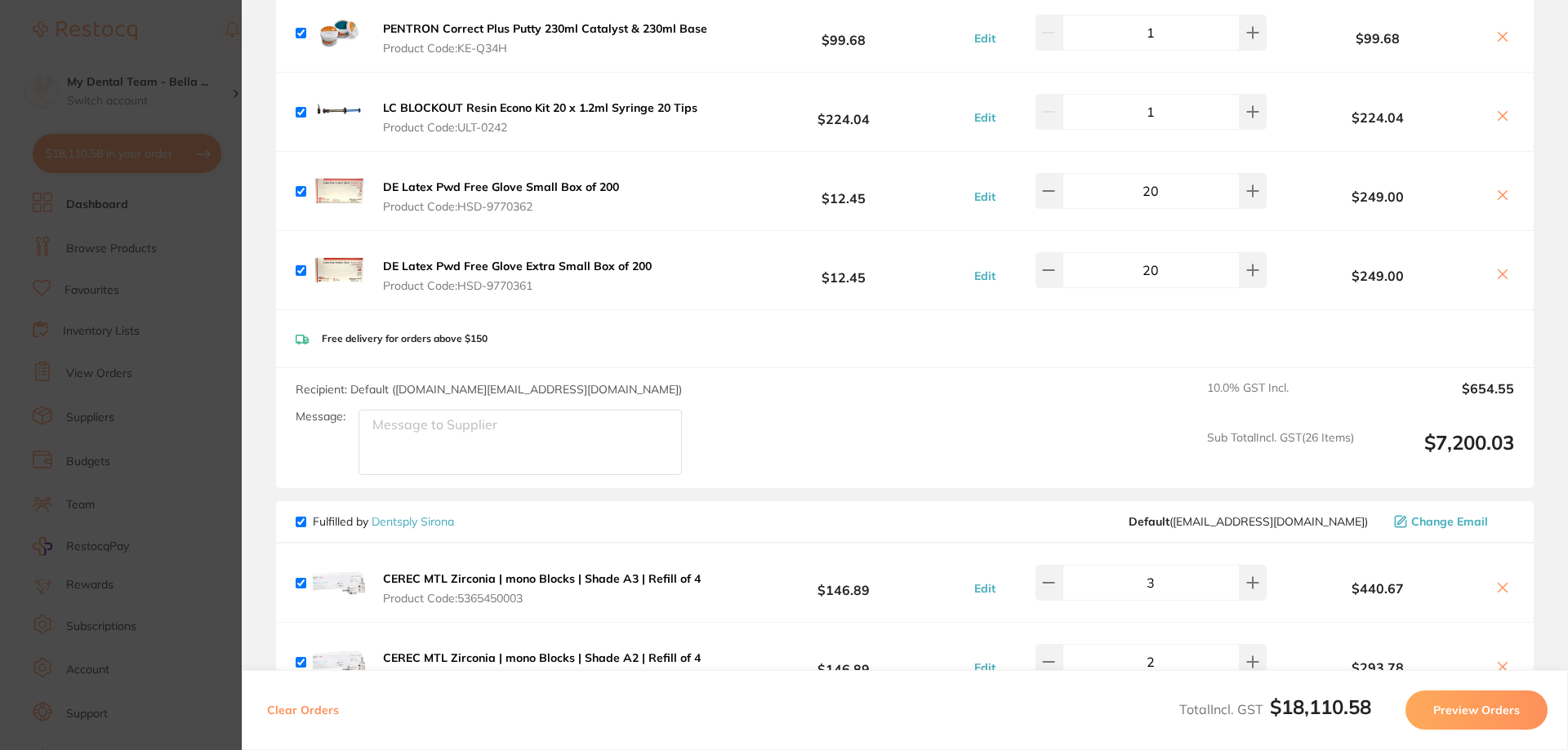
scroll to position [3537, 0]
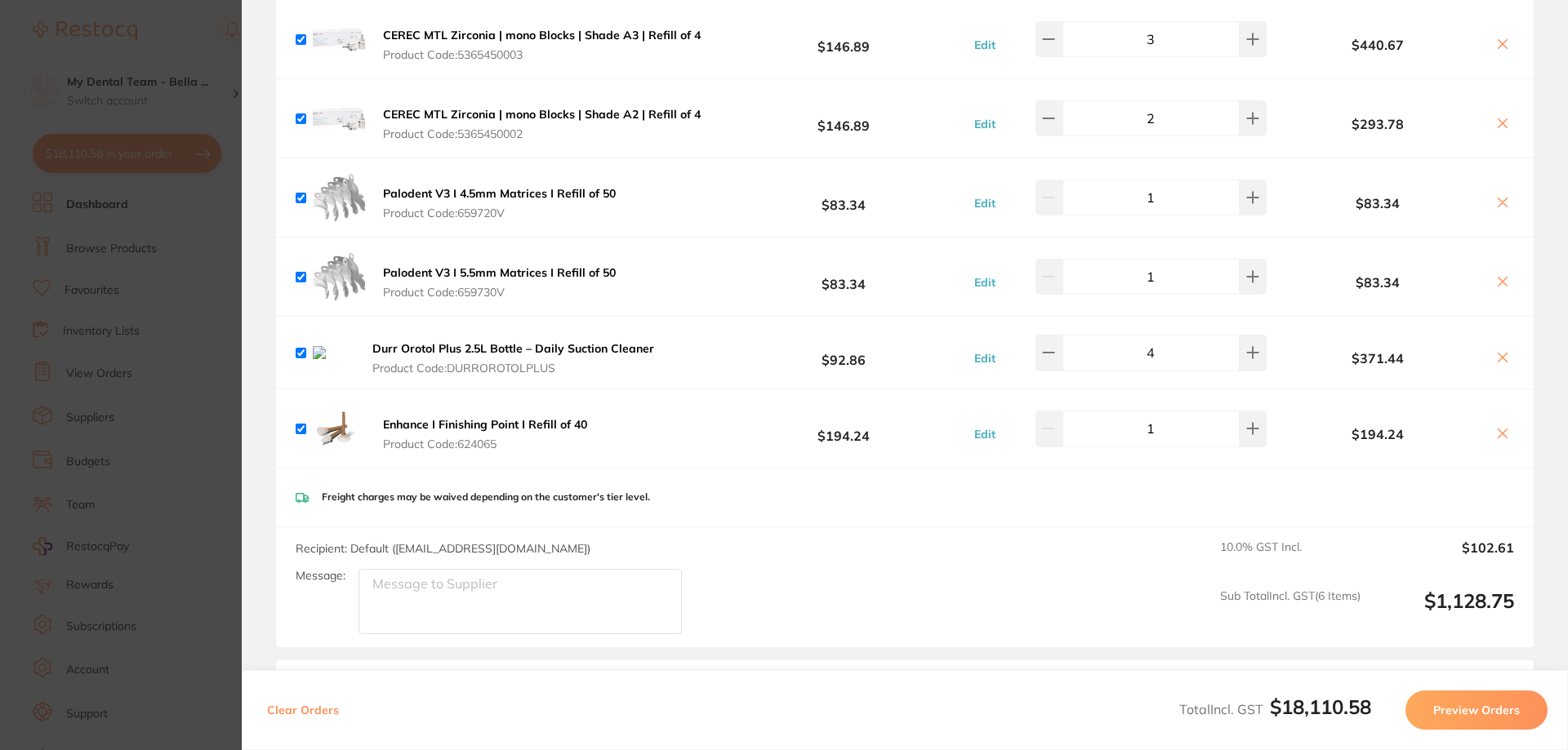
click at [1492, 714] on button "Preview Orders" at bounding box center [1476, 710] width 142 height 39
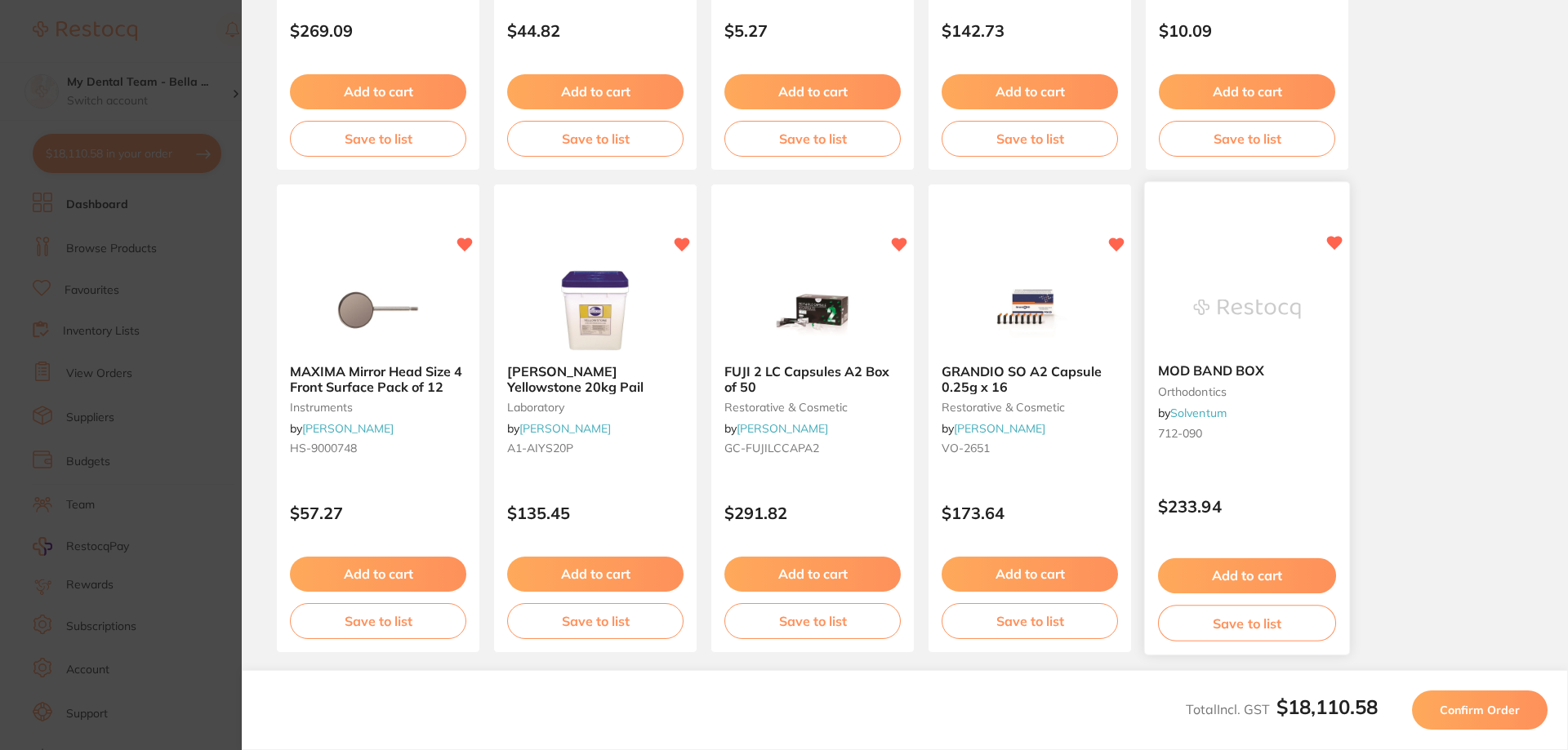
scroll to position [457, 0]
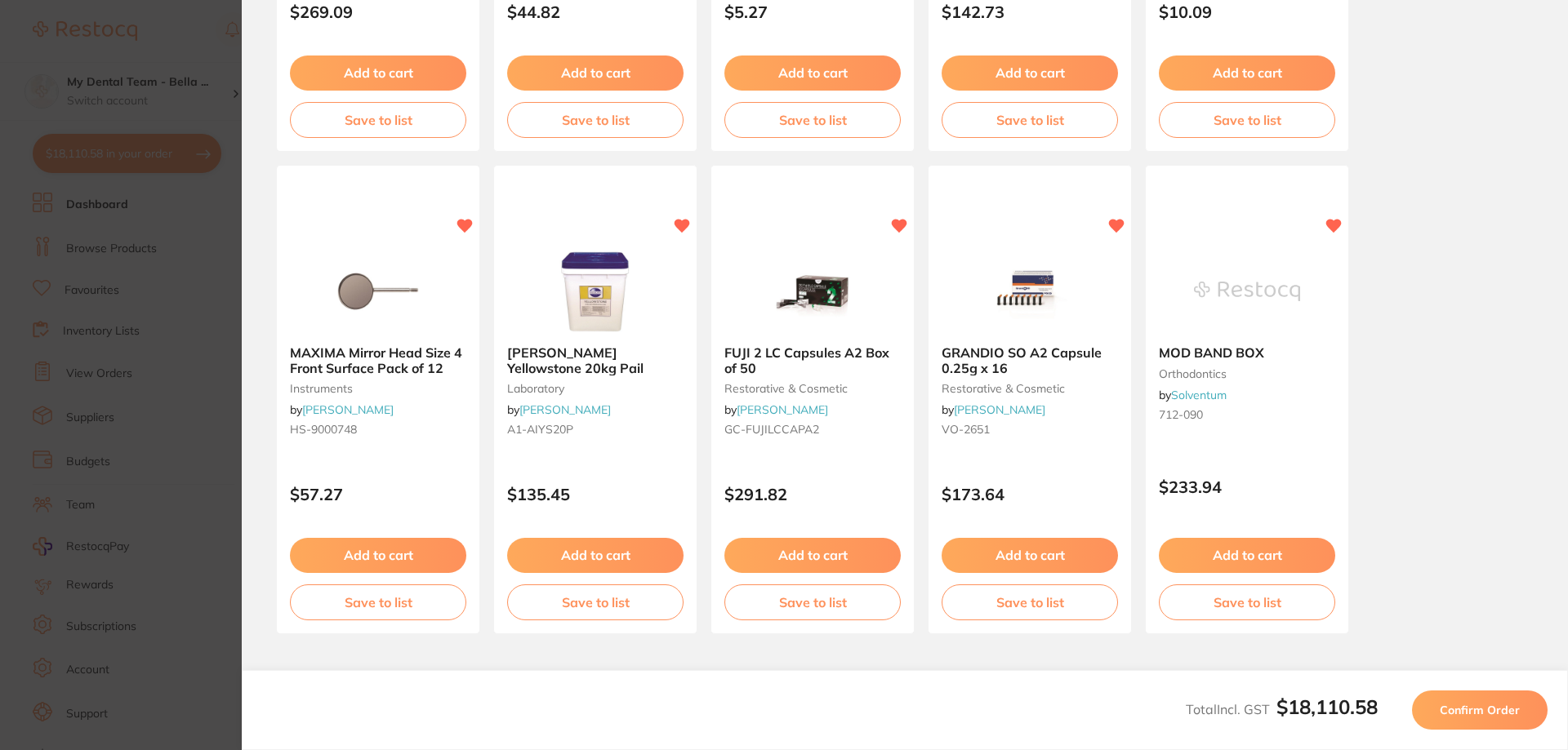
click at [1485, 715] on span "Confirm Order" at bounding box center [1480, 709] width 80 height 14
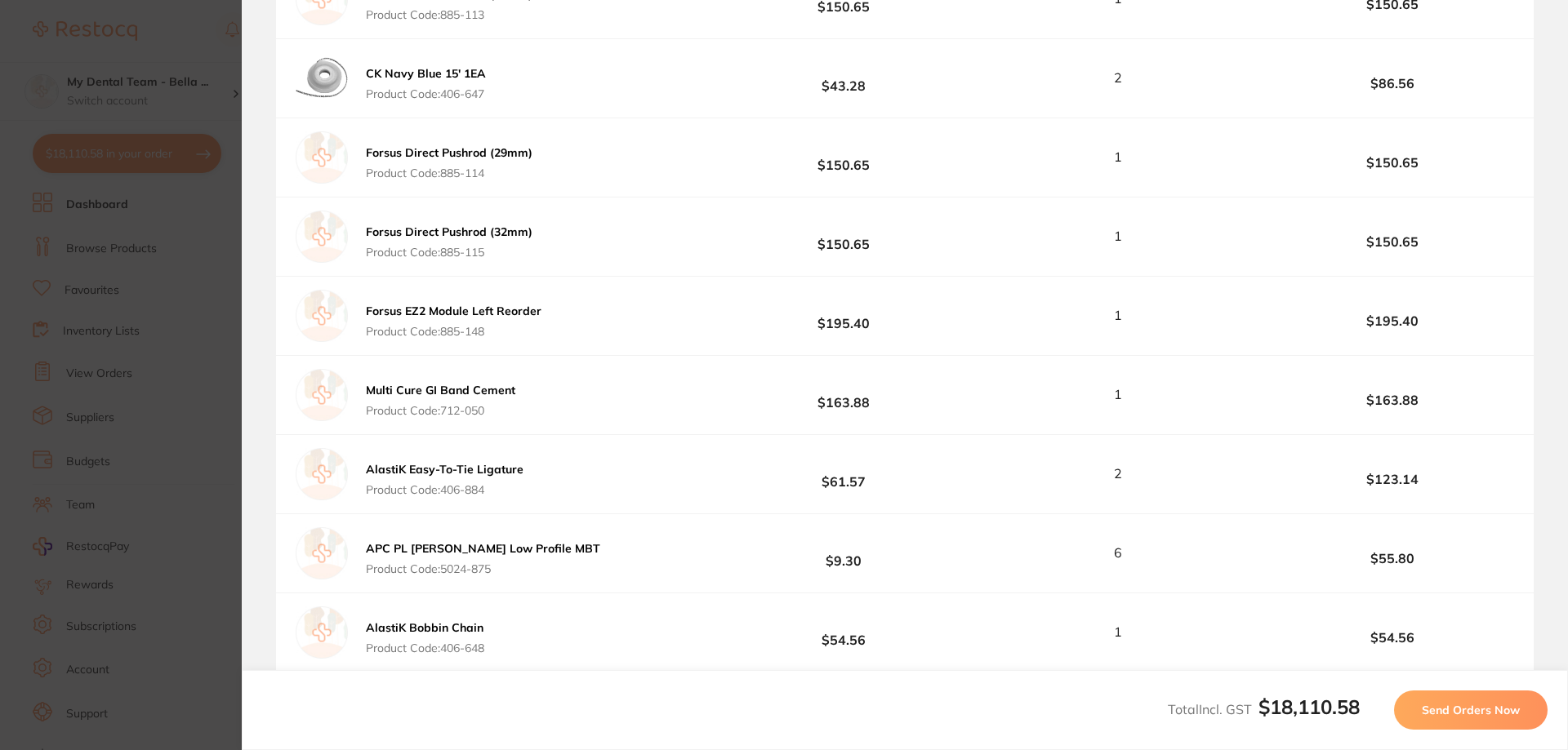
scroll to position [9522, 0]
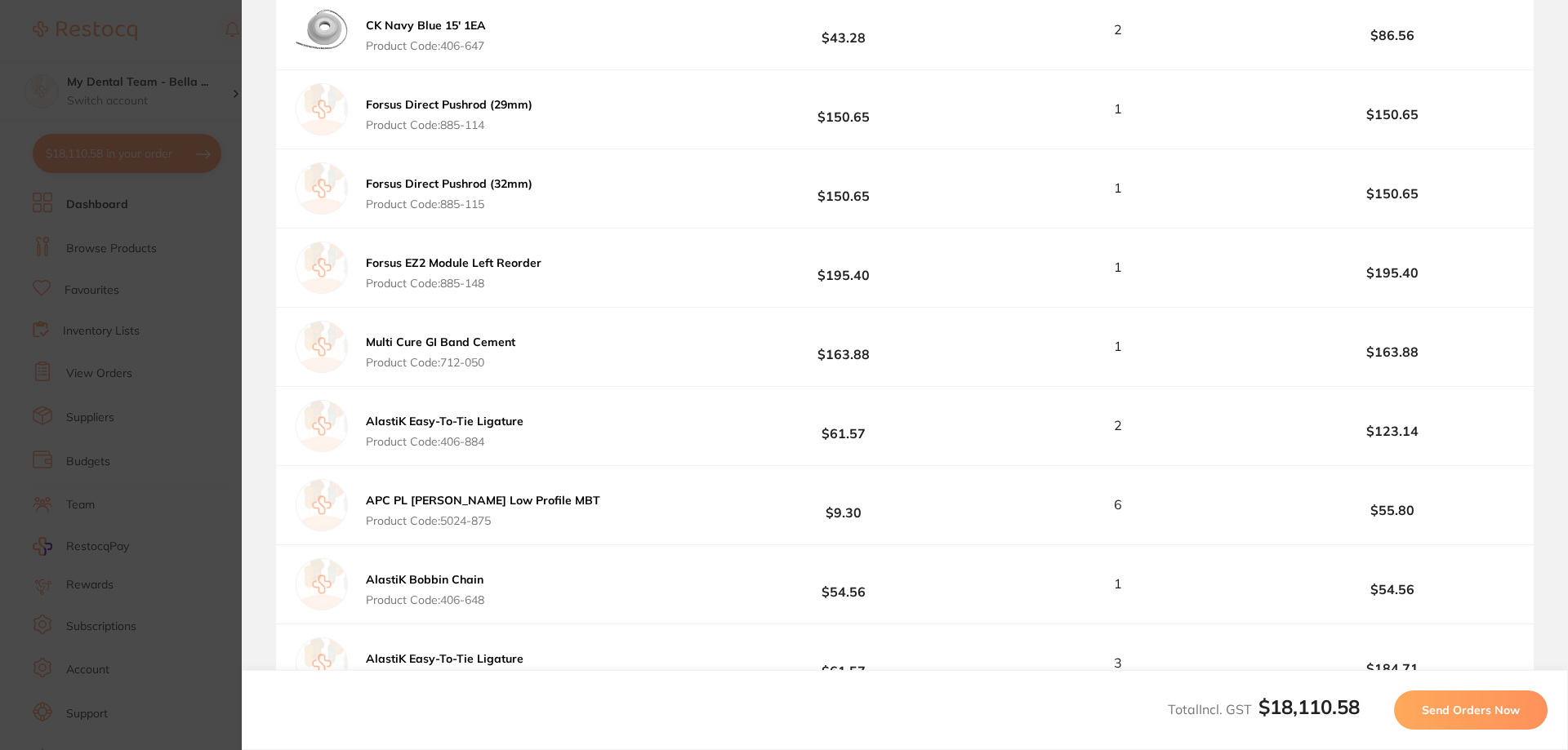
click at [1475, 715] on span "Send Orders Now" at bounding box center [1470, 709] width 98 height 14
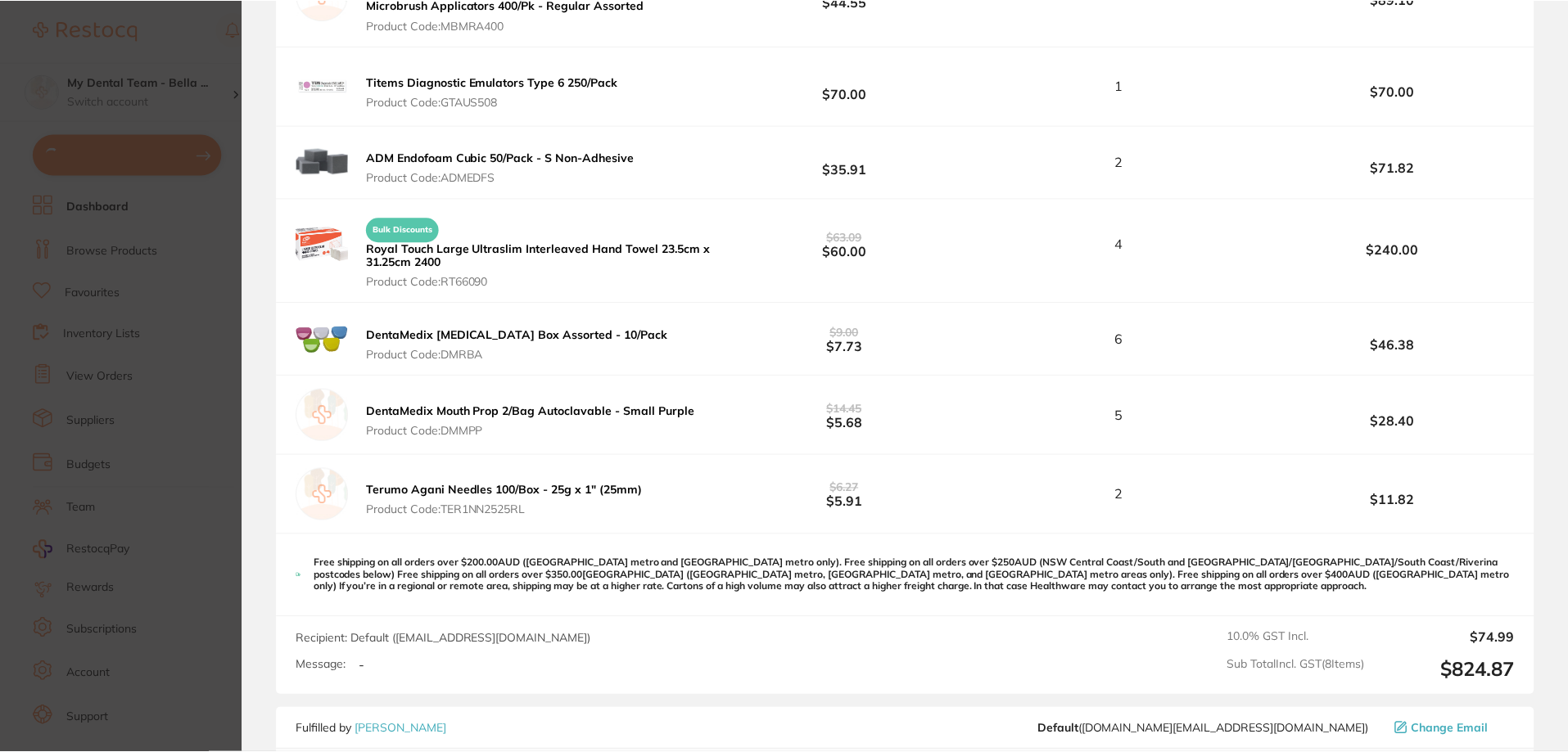
scroll to position [0, 0]
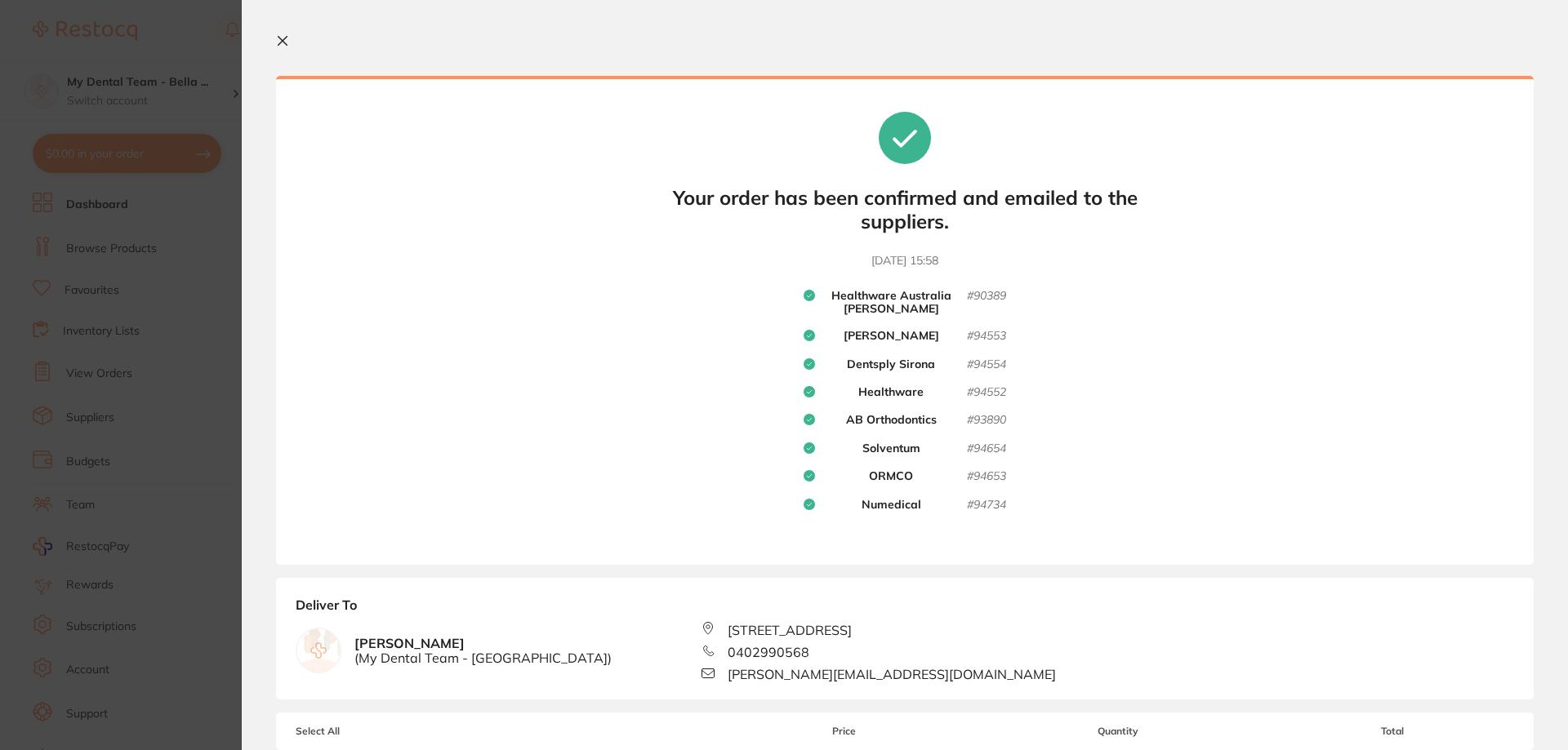
click at [281, 43] on icon at bounding box center [282, 41] width 9 height 9
